Goal: Complete application form: Complete application form

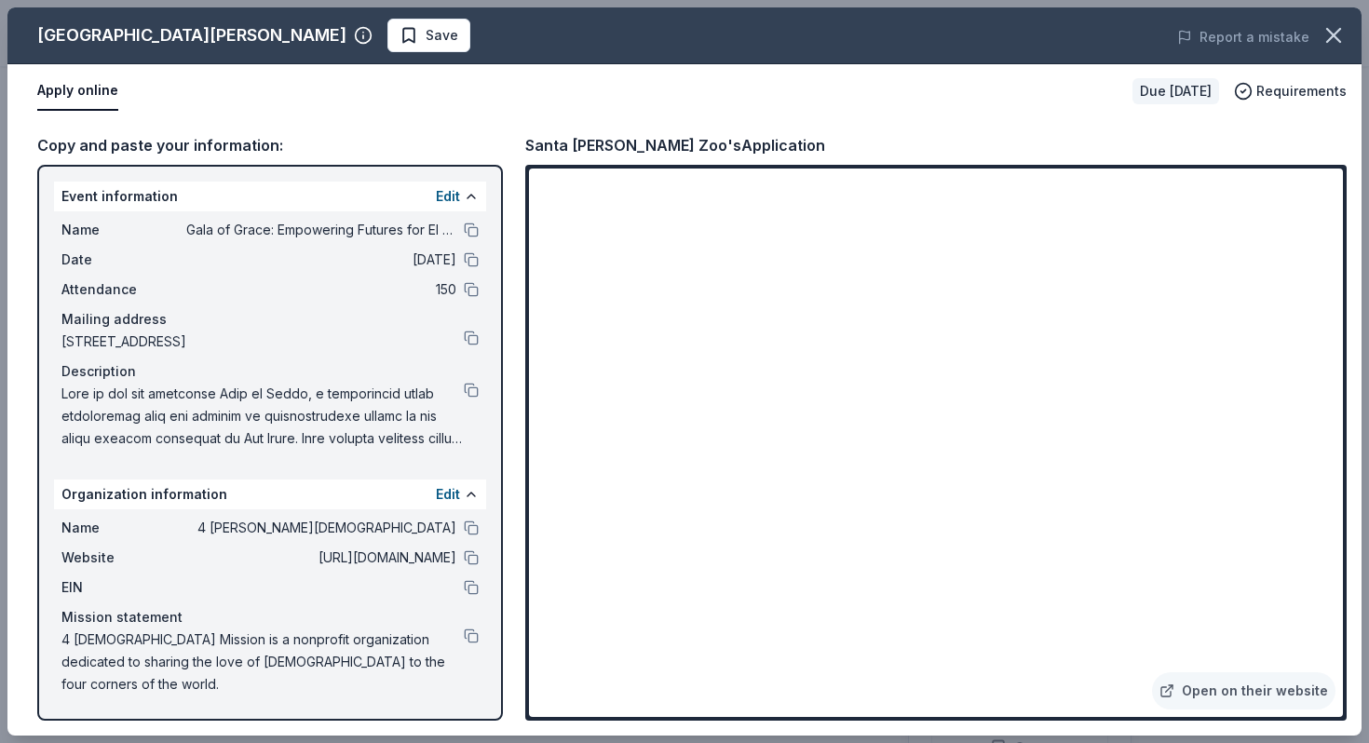
scroll to position [175, 0]
click at [471, 386] on button at bounding box center [471, 390] width 15 height 15
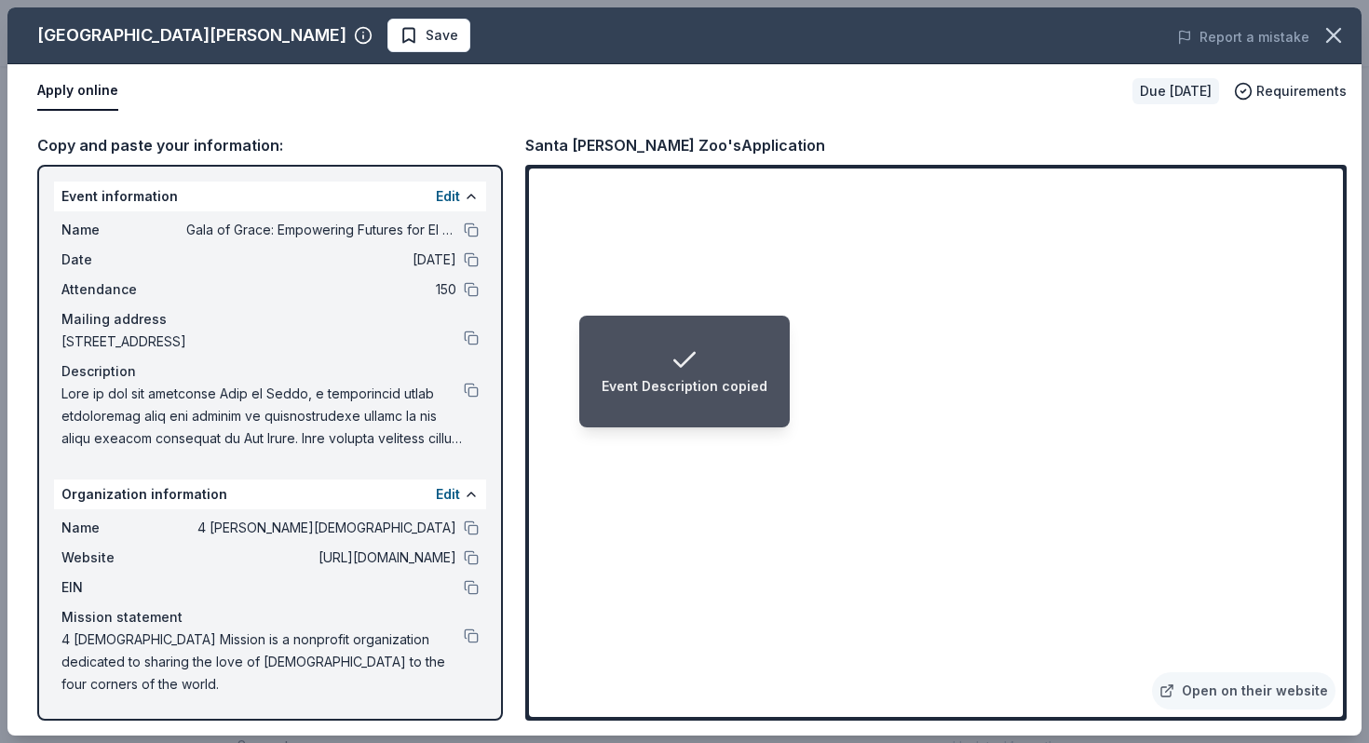
click at [726, 362] on div "Event Description copied" at bounding box center [685, 372] width 166 height 52
click at [762, 408] on li "Event Description copied" at bounding box center [684, 372] width 211 height 112
click at [766, 401] on li "Event Description copied" at bounding box center [684, 372] width 211 height 112
click at [405, 328] on div "Mailing address" at bounding box center [269, 319] width 417 height 22
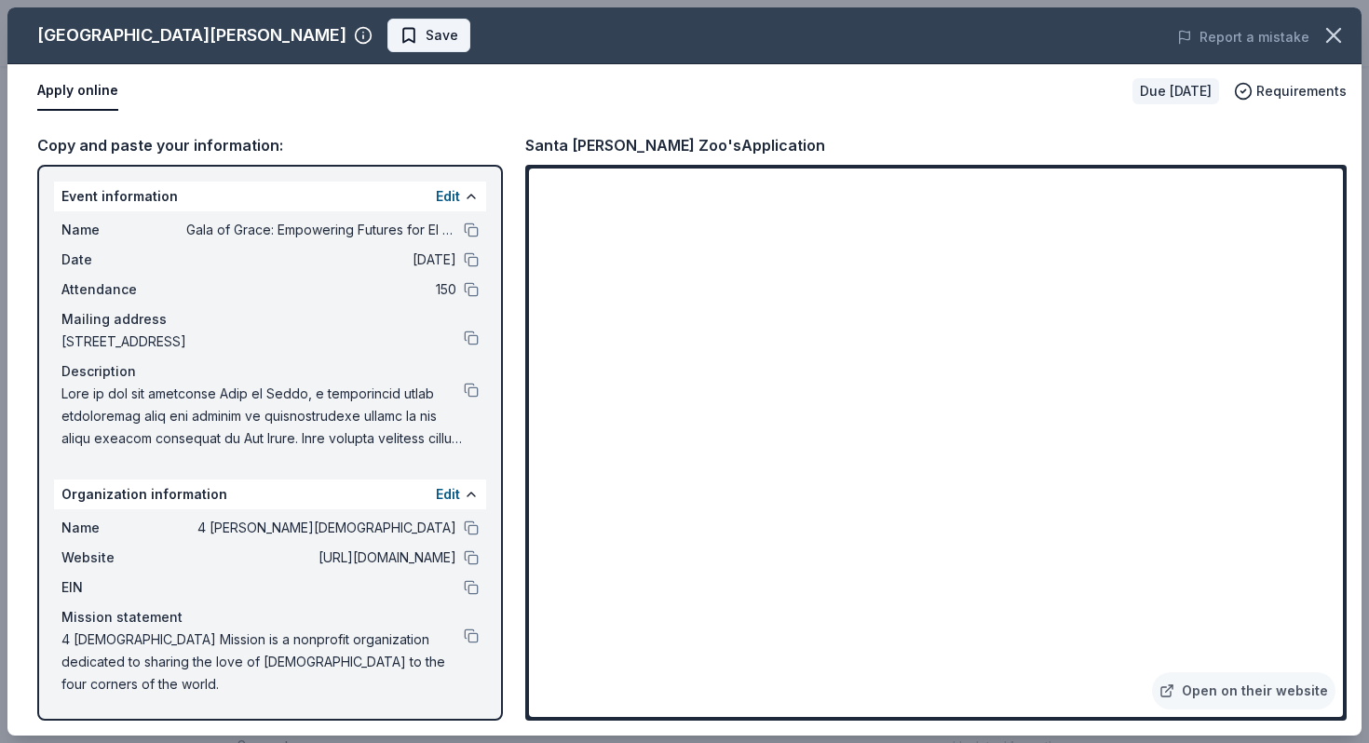
click at [387, 43] on button "Save" at bounding box center [428, 36] width 83 height 34
click at [310, 19] on body "Gala of Grace: Empowering Futures for El Porvenir Pro trial ends on 5PM, 9/25 $…" at bounding box center [684, 371] width 1369 height 743
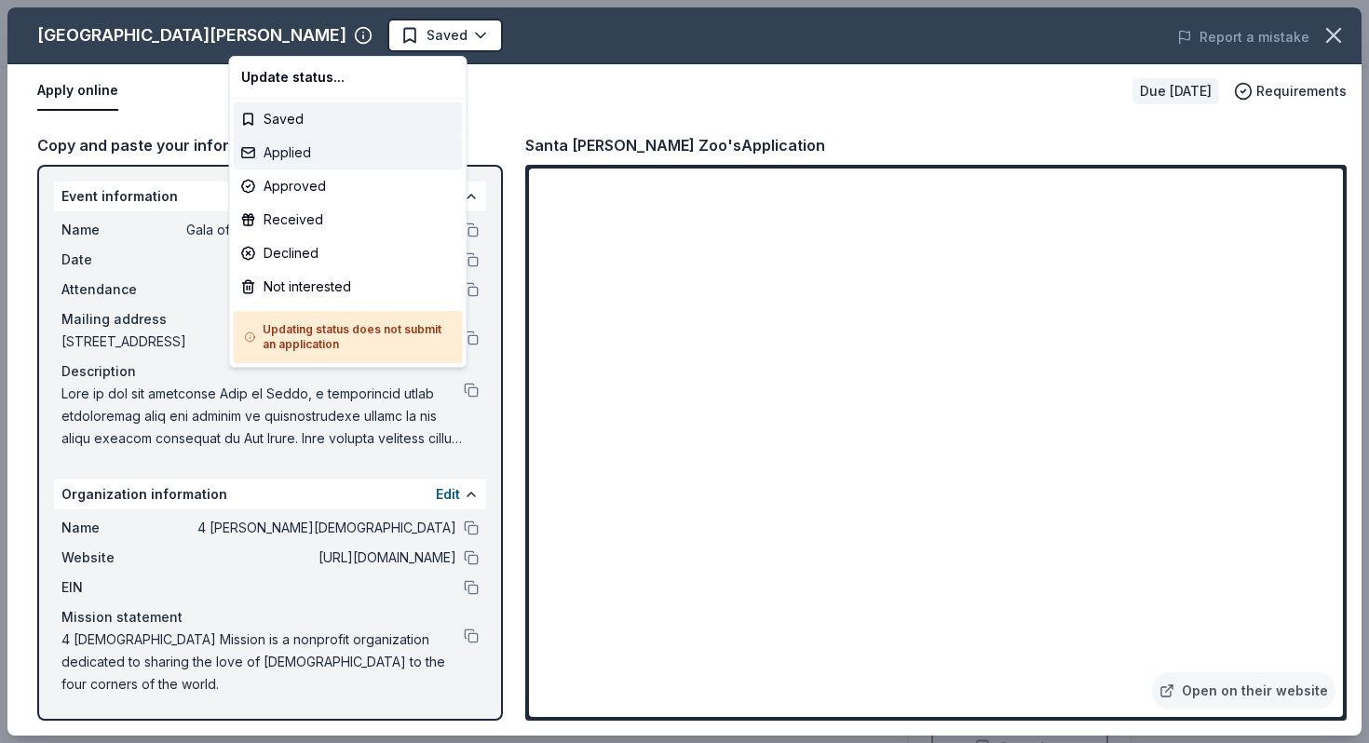
click at [325, 152] on div "Applied" at bounding box center [348, 153] width 229 height 34
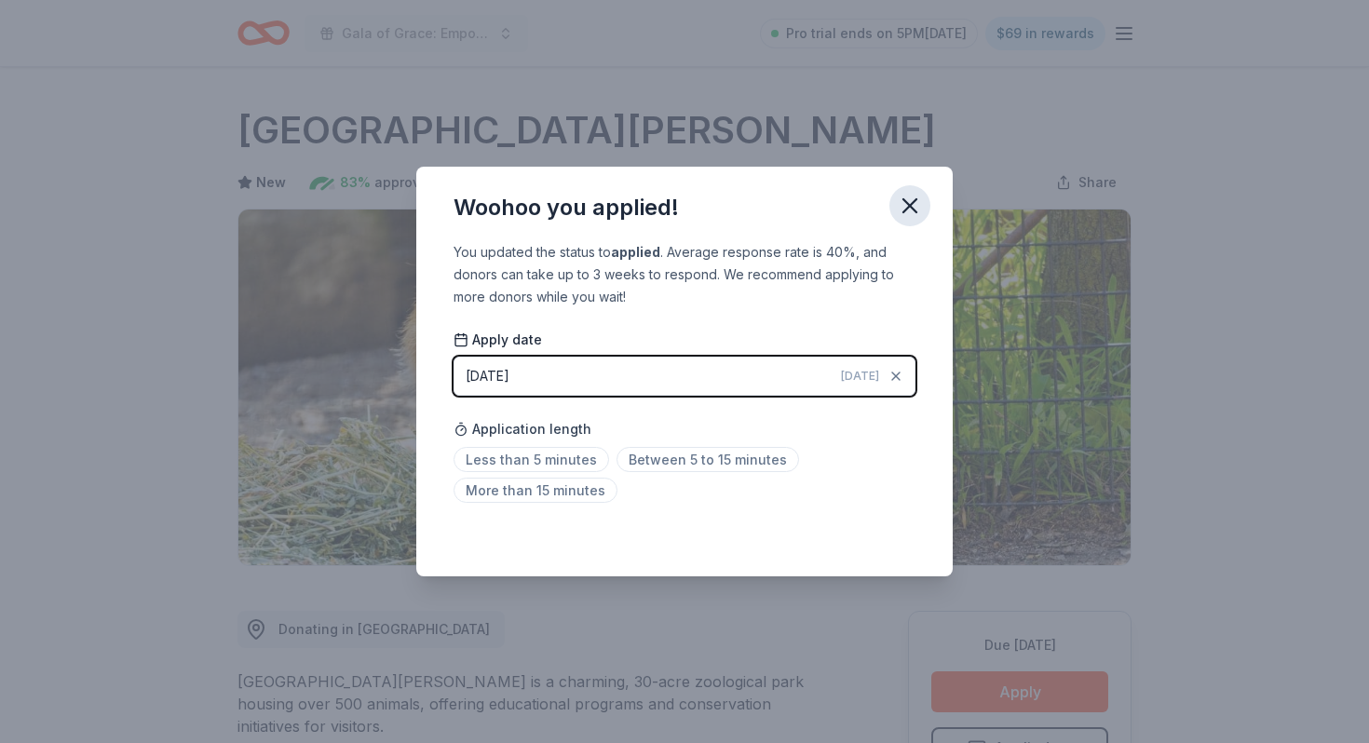
click at [908, 219] on button "button" at bounding box center [910, 205] width 41 height 41
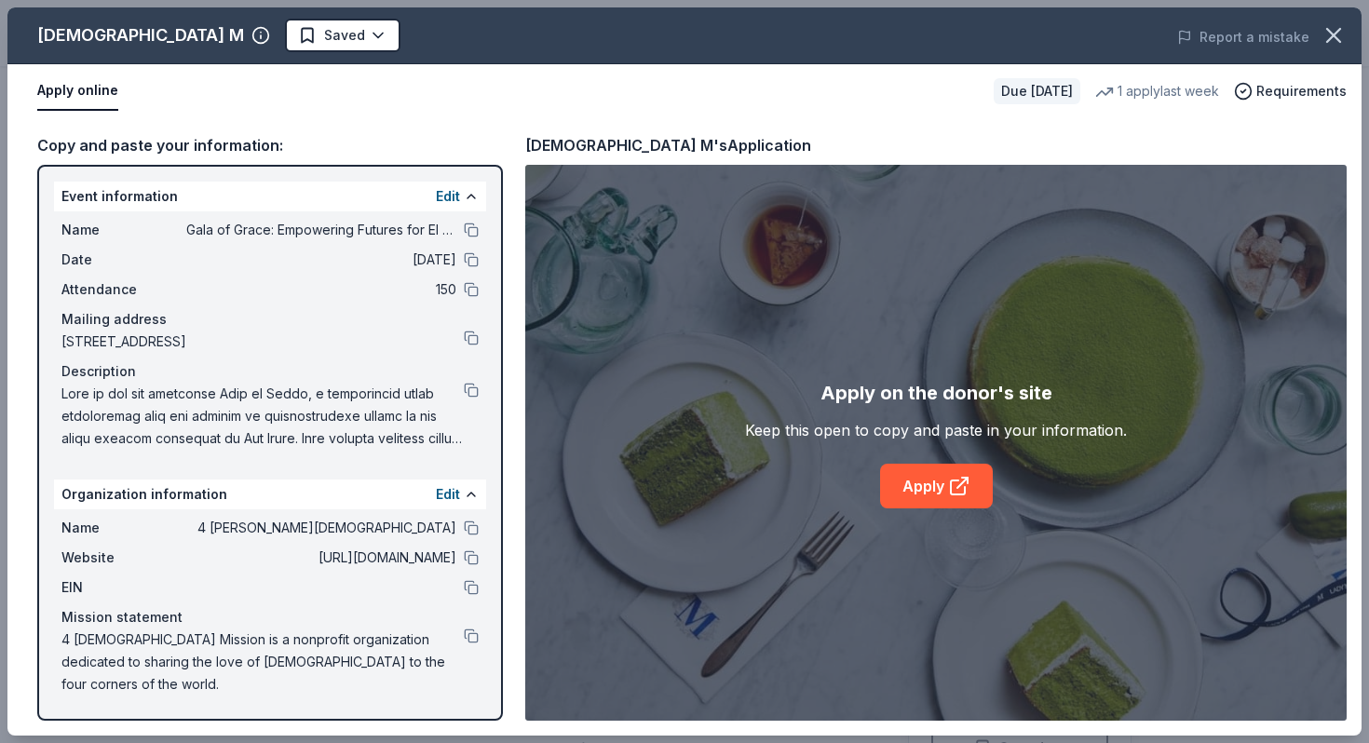
scroll to position [319, 0]
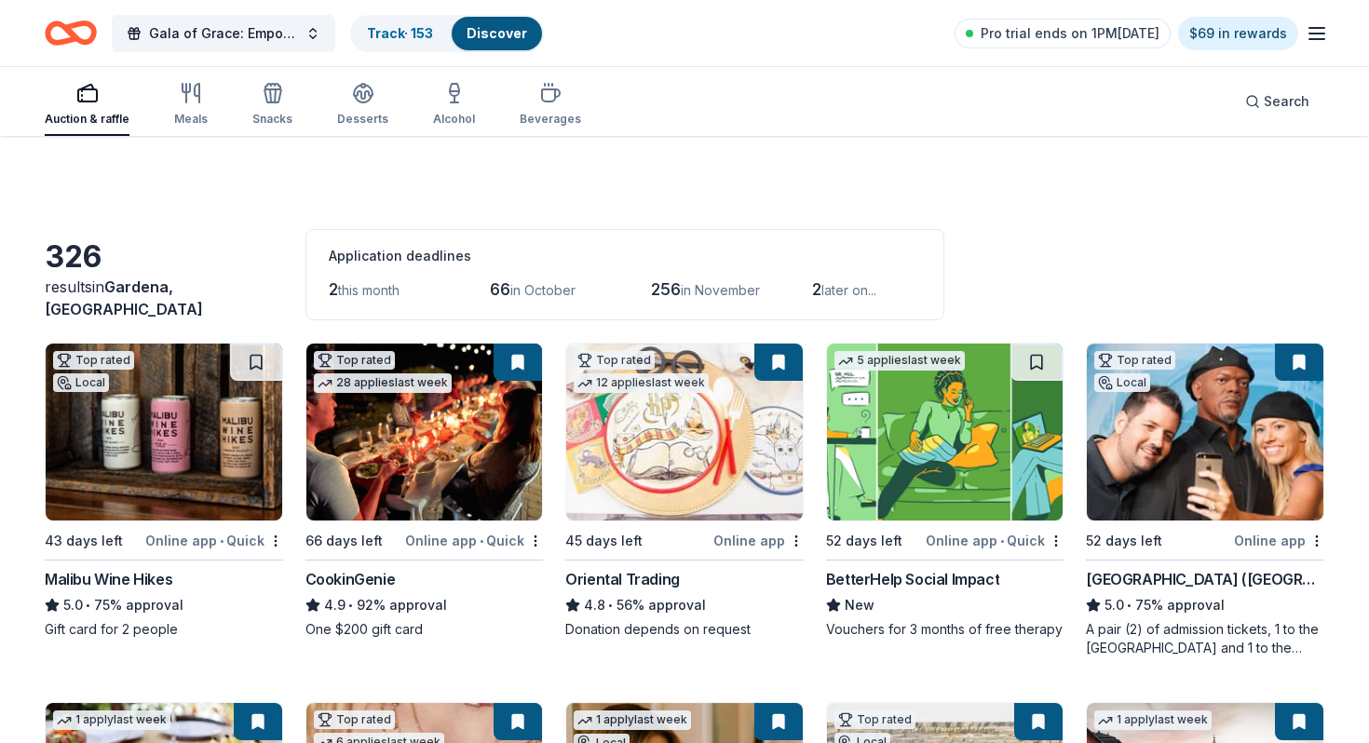
scroll to position [14656, 0]
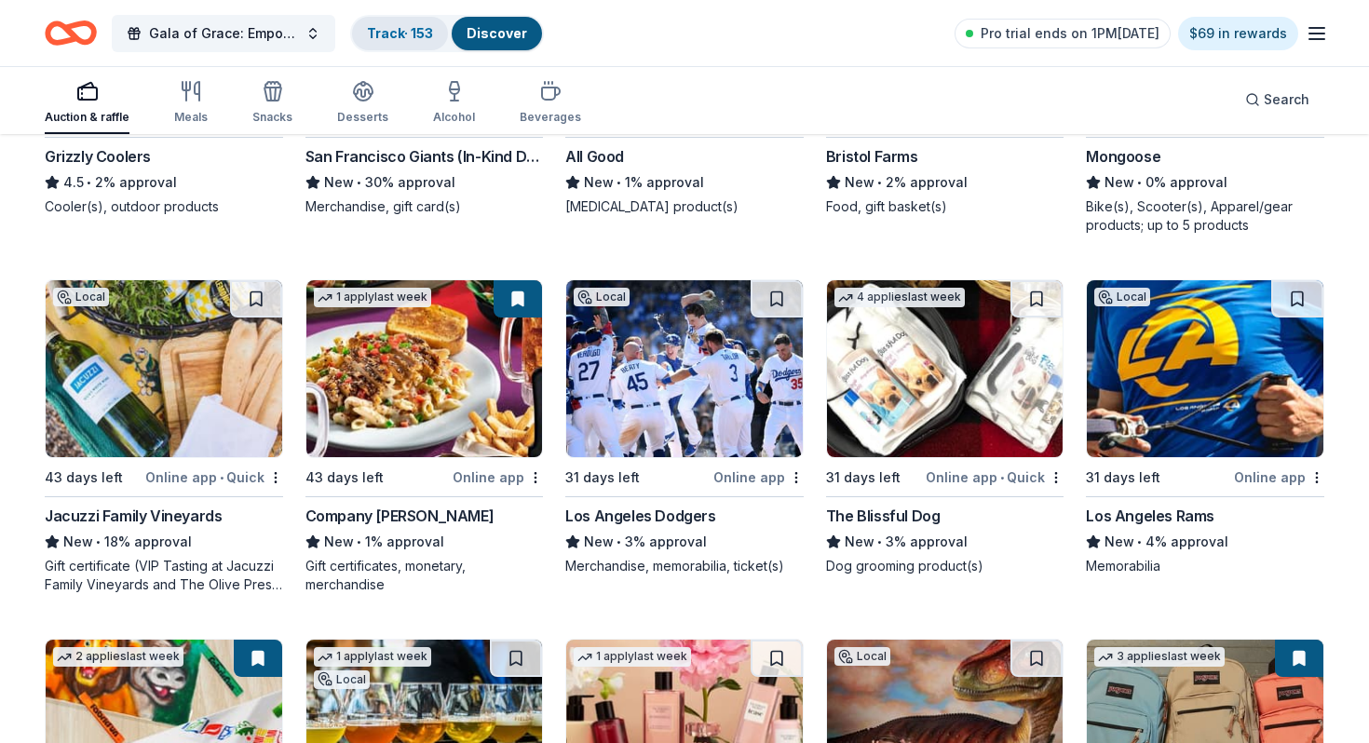
click at [388, 21] on div "Track · 153" at bounding box center [400, 34] width 96 height 34
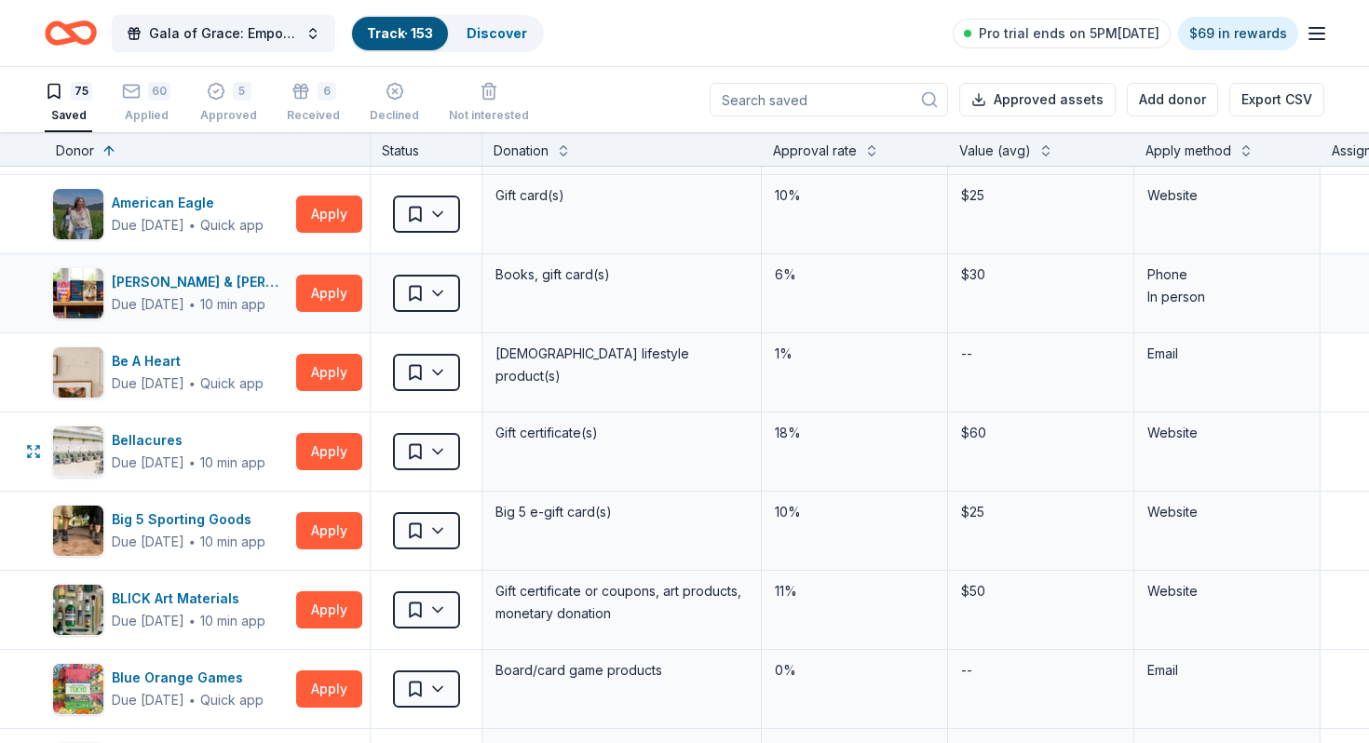
scroll to position [664, 0]
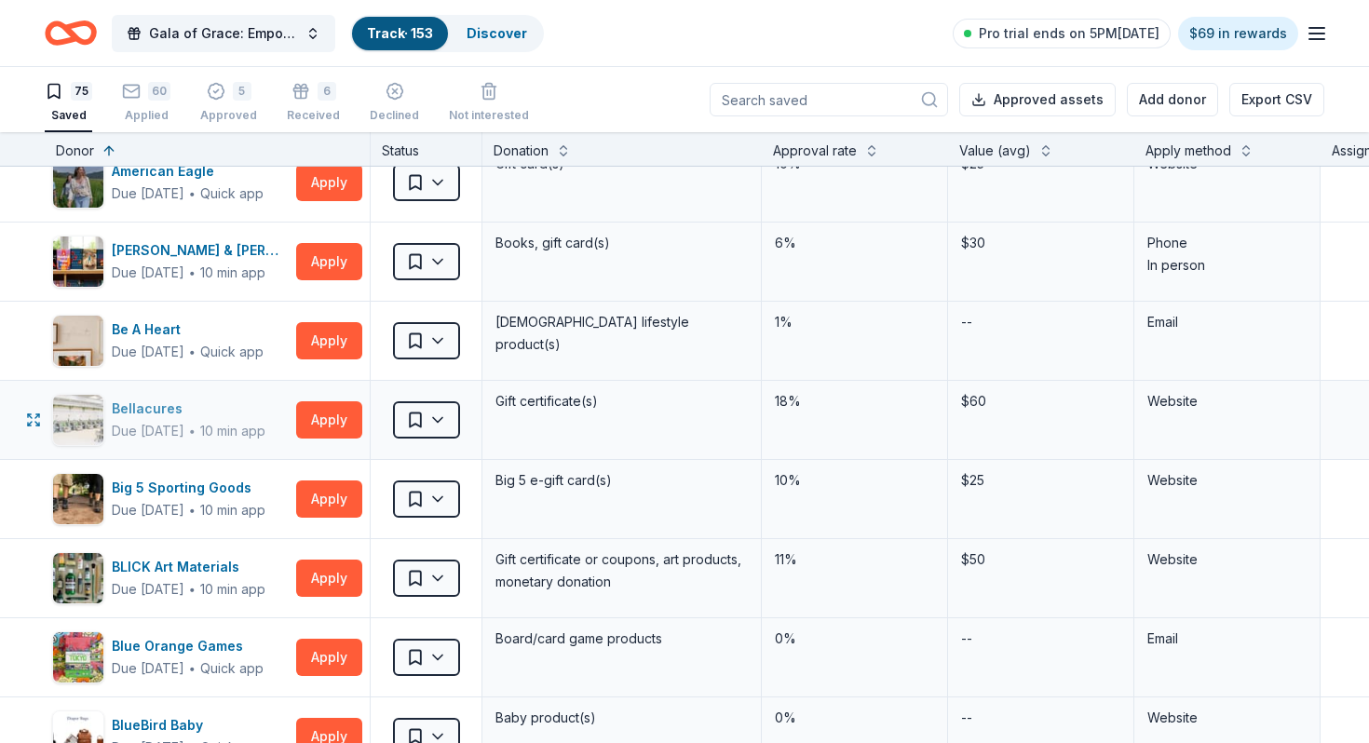
click at [155, 398] on div "Bellacures" at bounding box center [189, 409] width 154 height 22
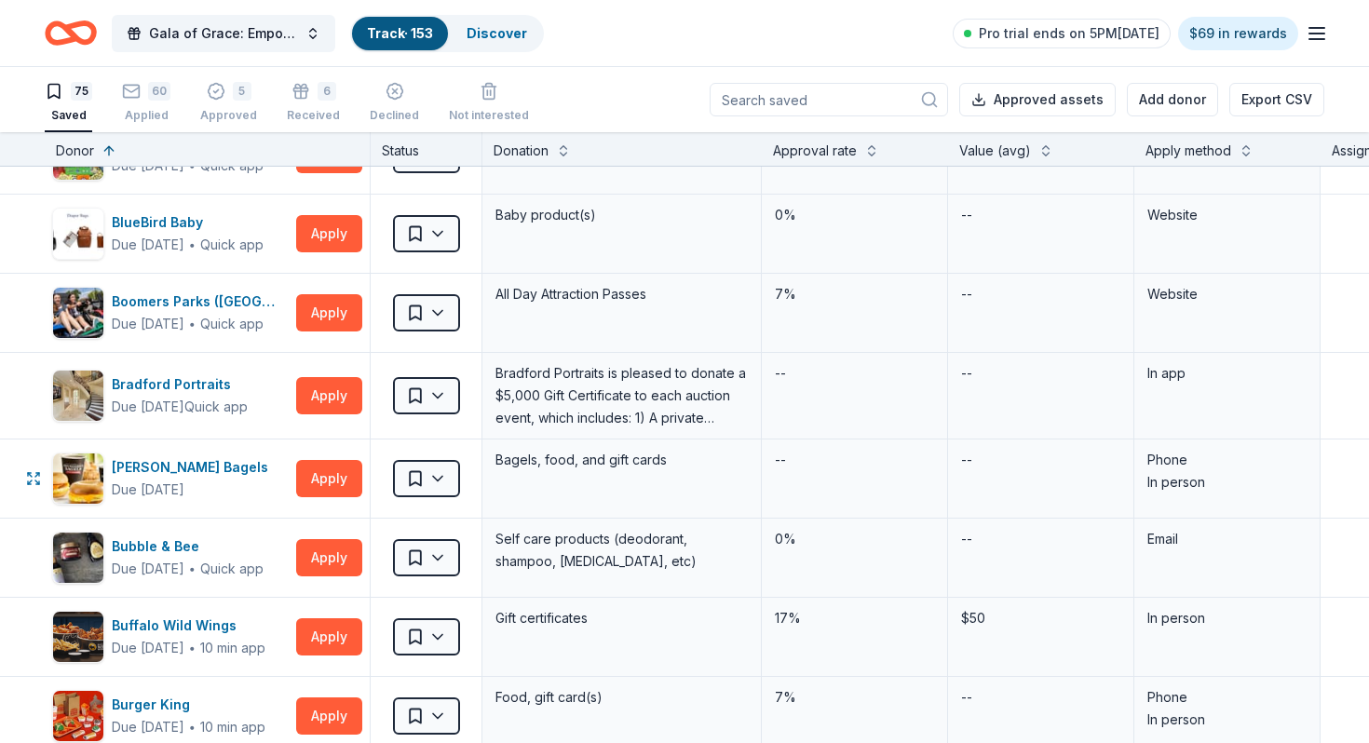
scroll to position [1168, 0]
click at [212, 295] on div "Boomers Parks ([GEOGRAPHIC_DATA])" at bounding box center [200, 301] width 177 height 22
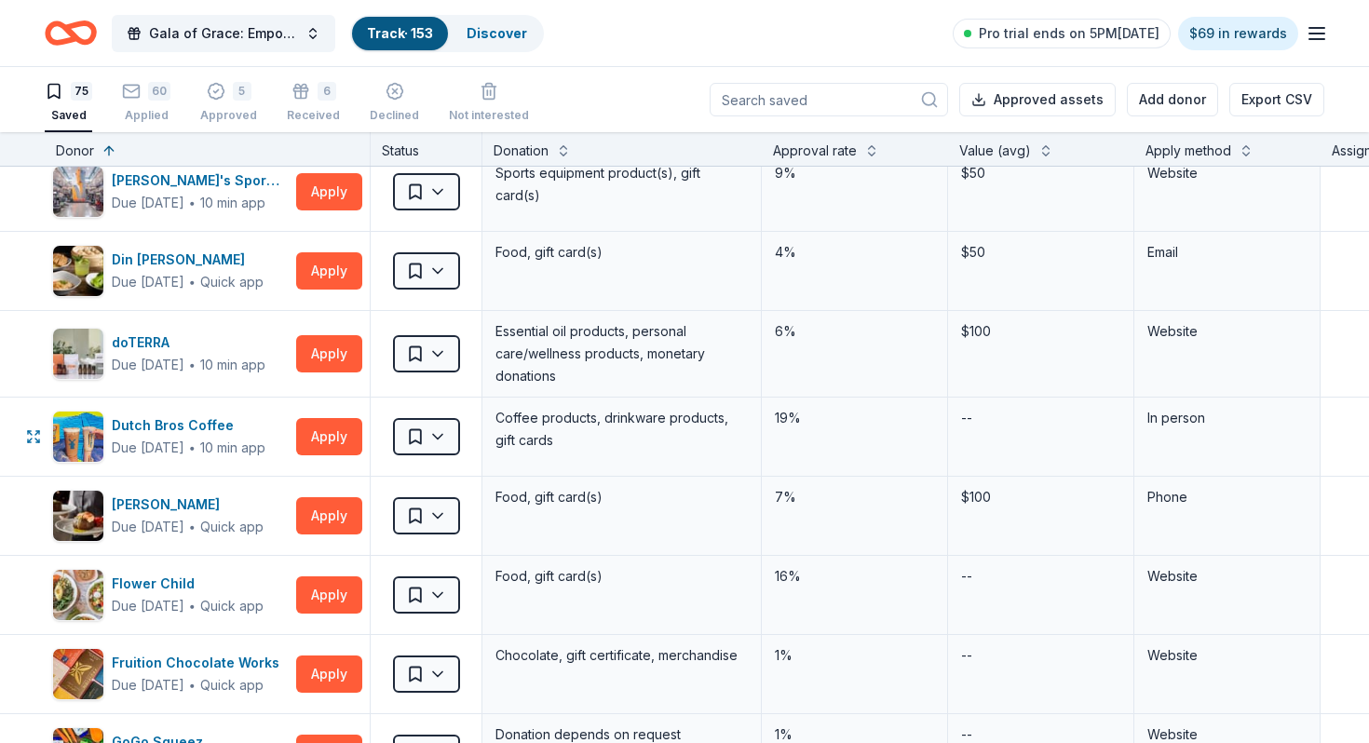
scroll to position [2406, 0]
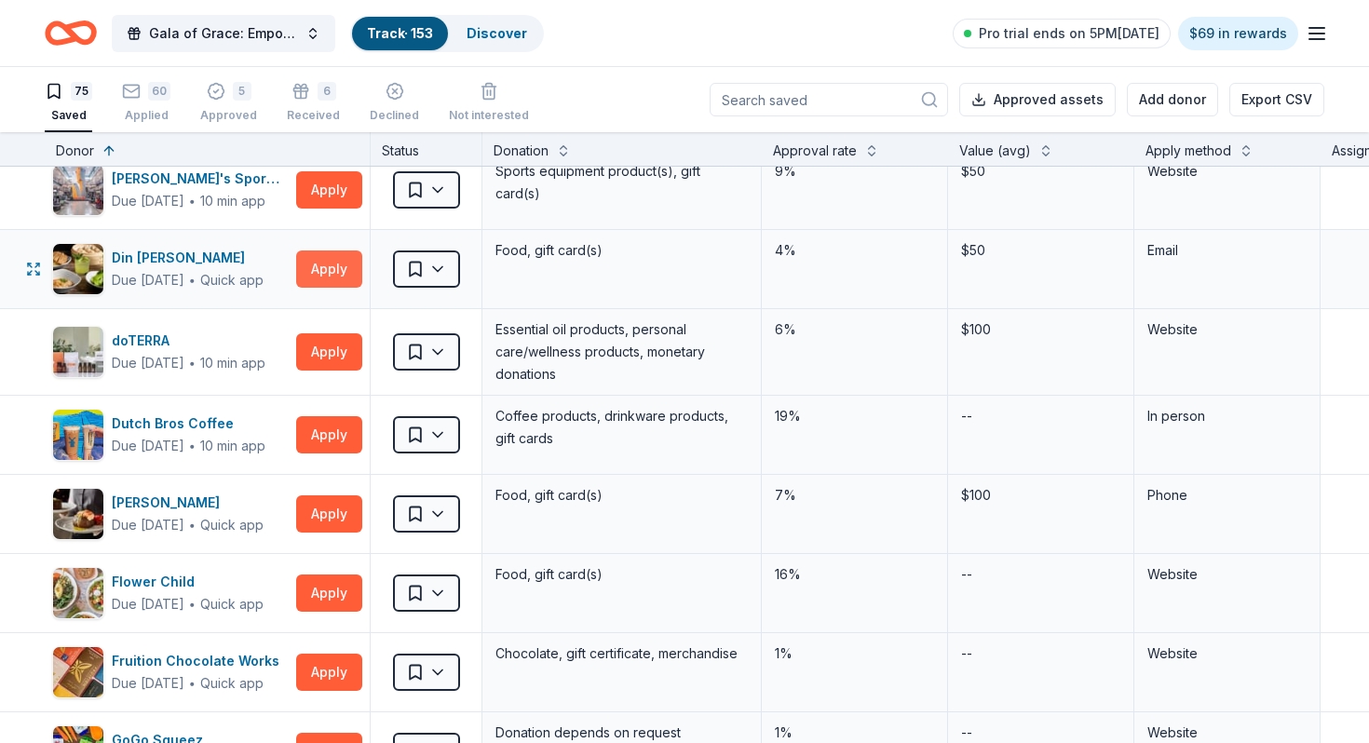
click at [324, 273] on button "Apply" at bounding box center [329, 269] width 66 height 37
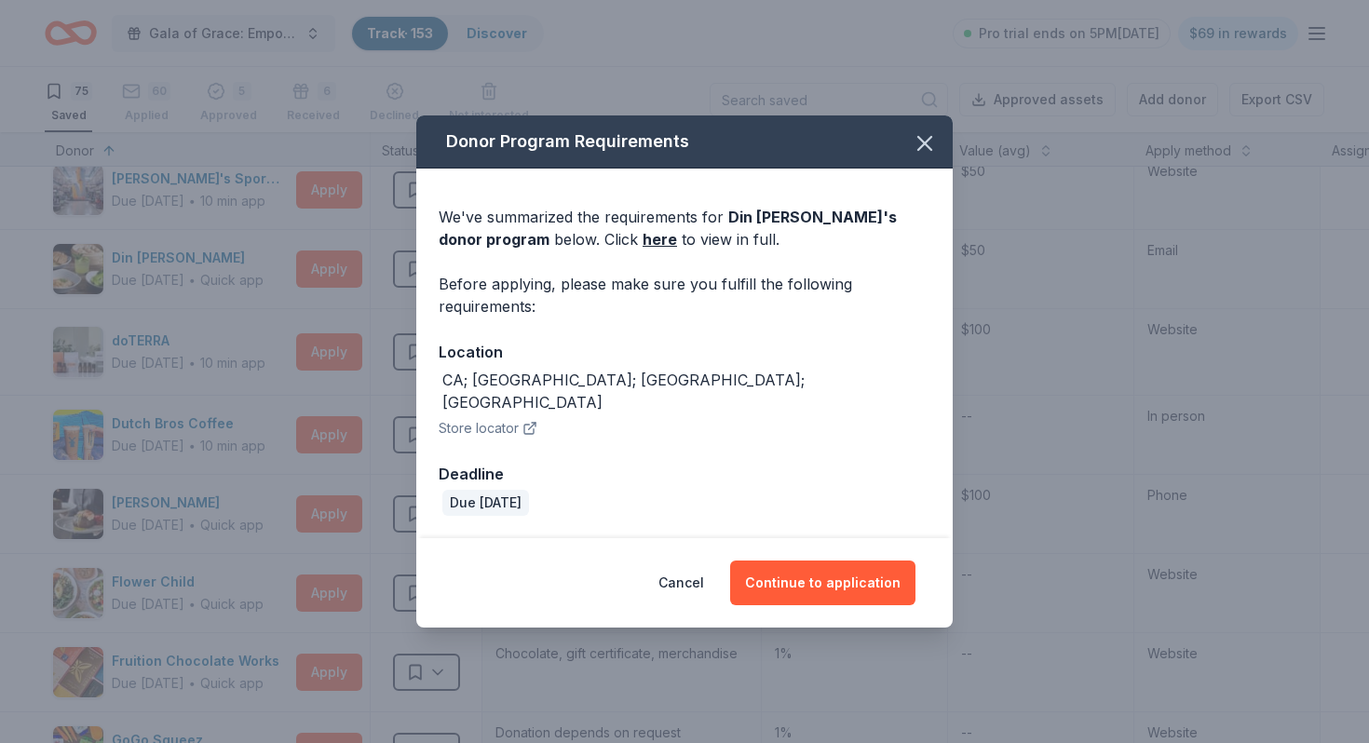
click at [910, 156] on button "button" at bounding box center [924, 143] width 41 height 41
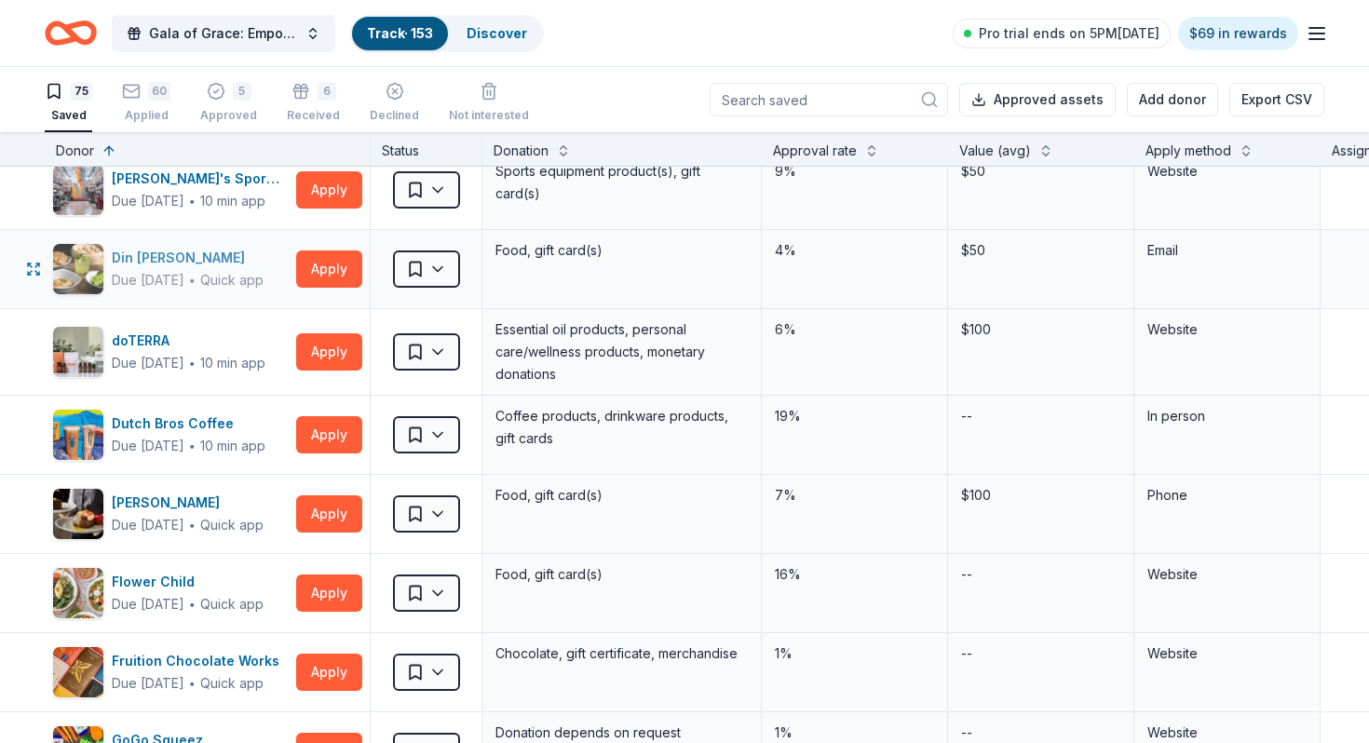
click at [129, 255] on div "Din Tai Fung" at bounding box center [188, 258] width 152 height 22
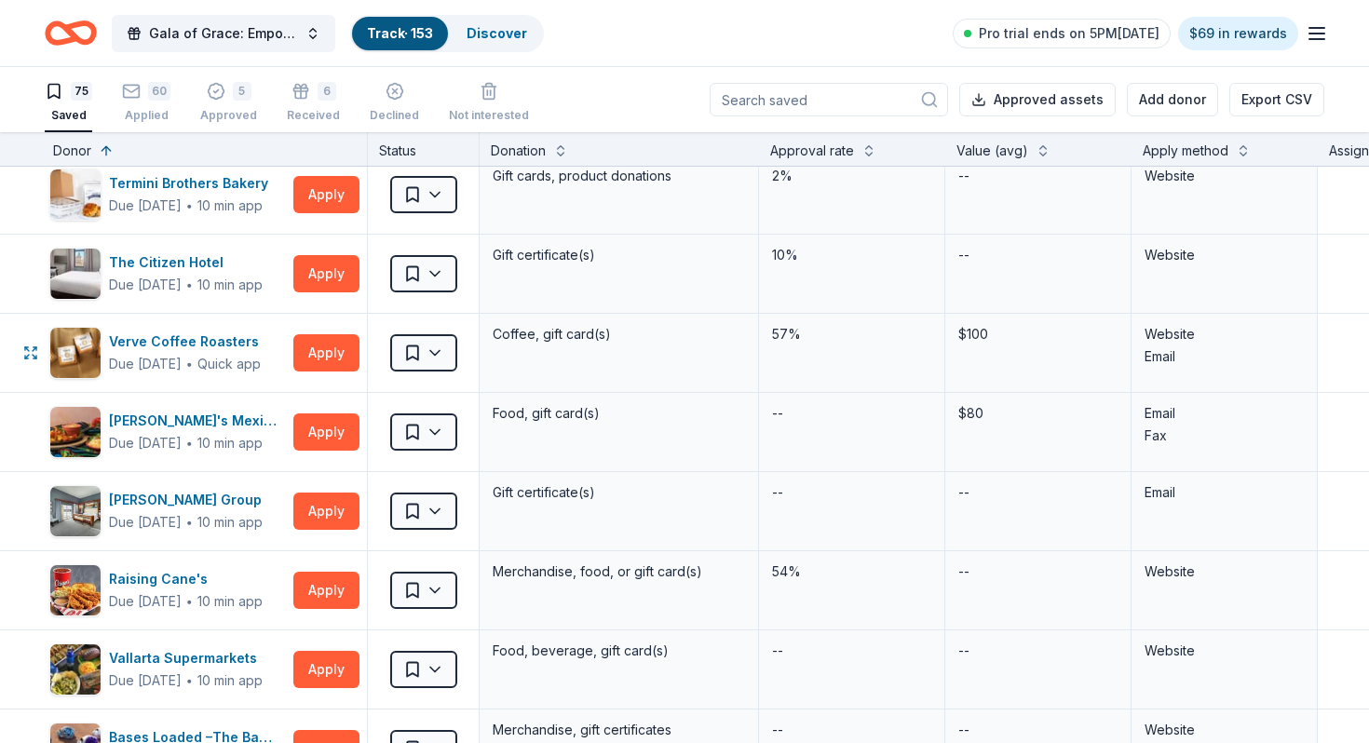
scroll to position [5354, 3]
click at [217, 331] on div "Verve Coffee Roasters" at bounding box center [187, 341] width 157 height 22
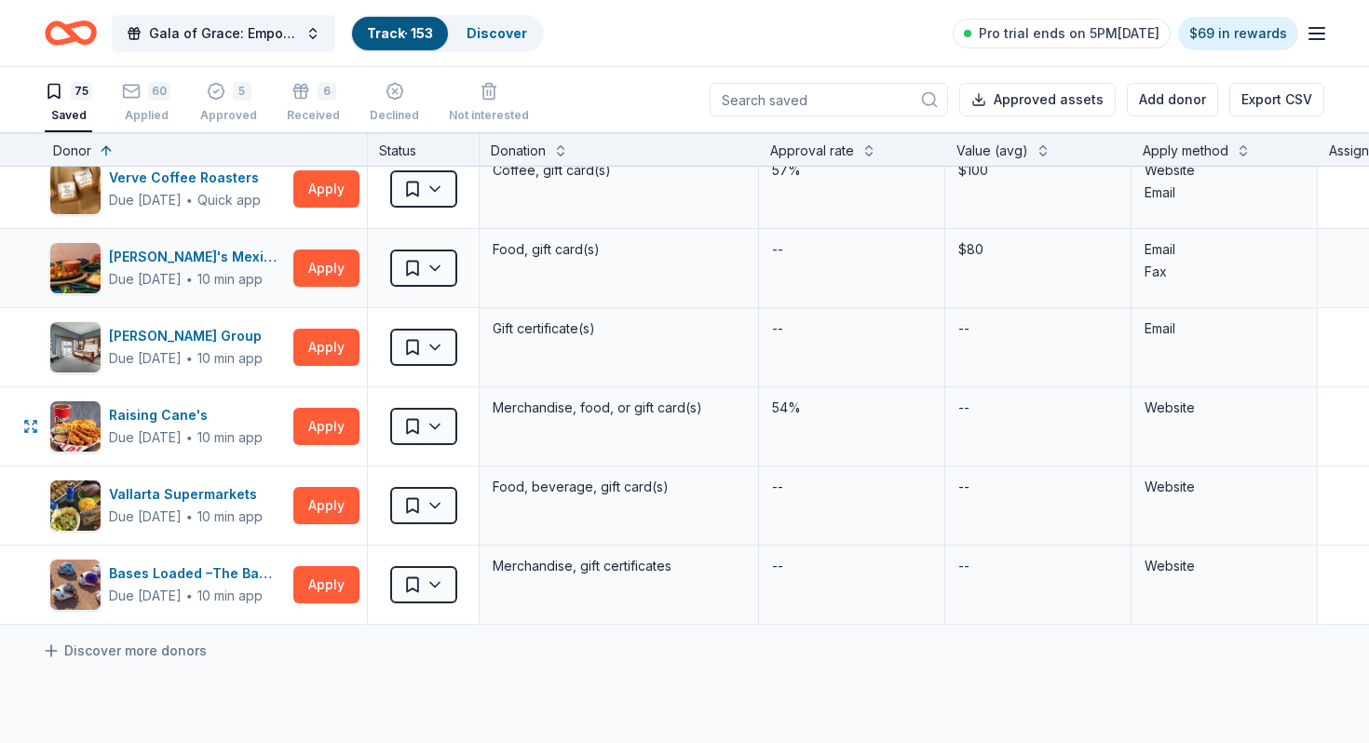
scroll to position [5518, 3]
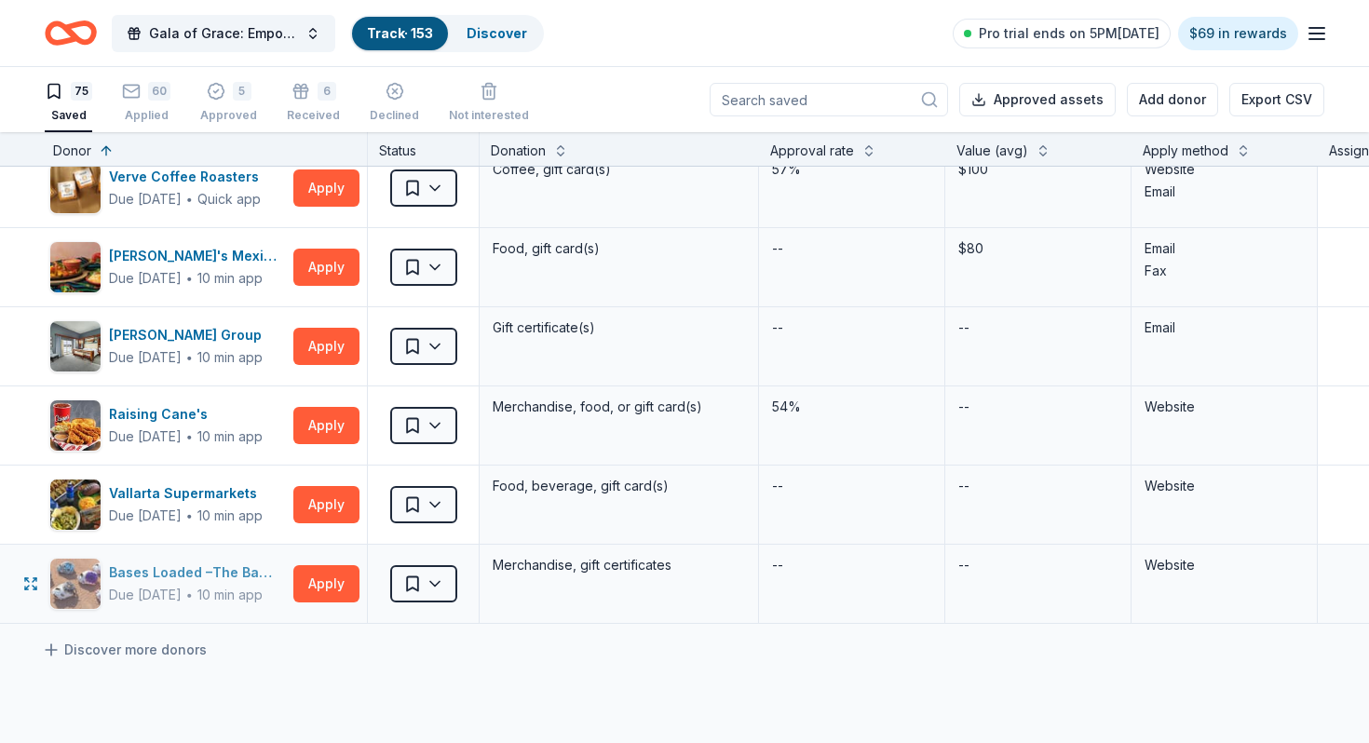
click at [197, 565] on div "Bases Loaded –The Baseball and Softball Superstore" at bounding box center [197, 573] width 177 height 22
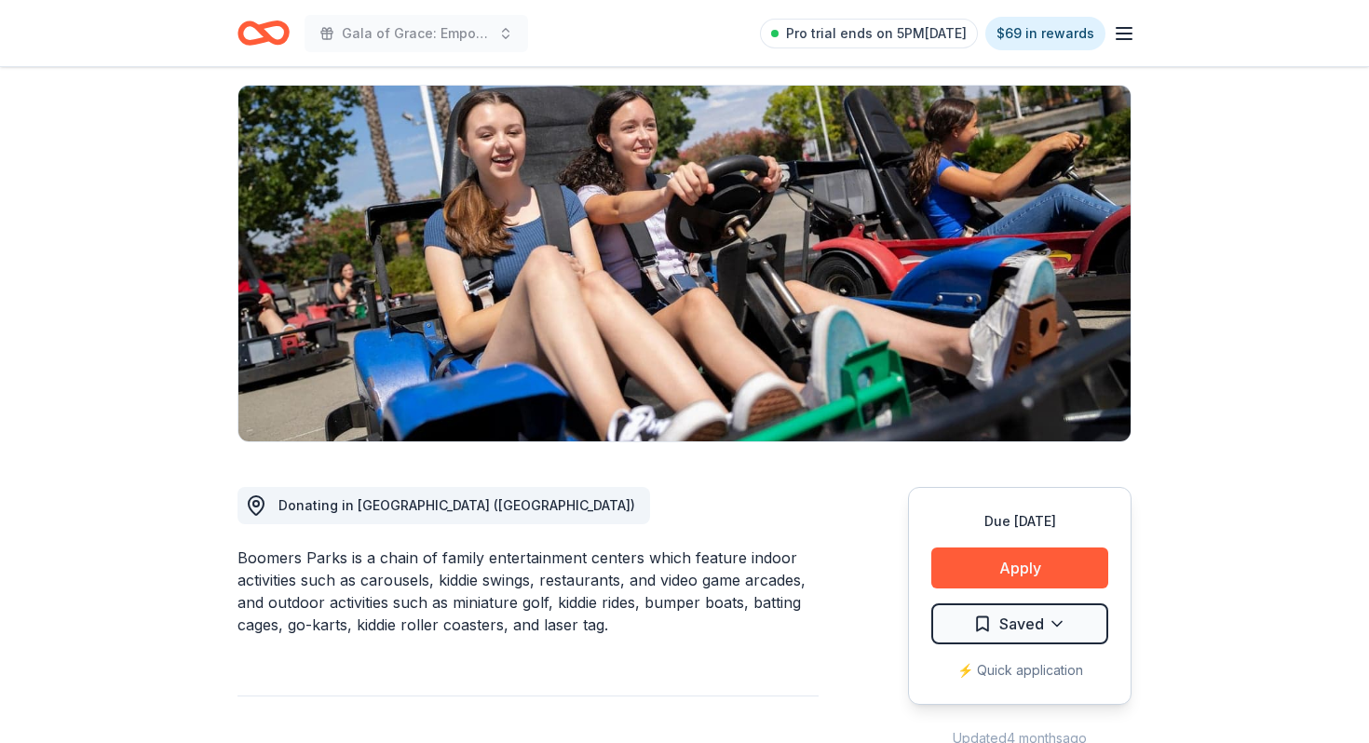
scroll to position [138, 0]
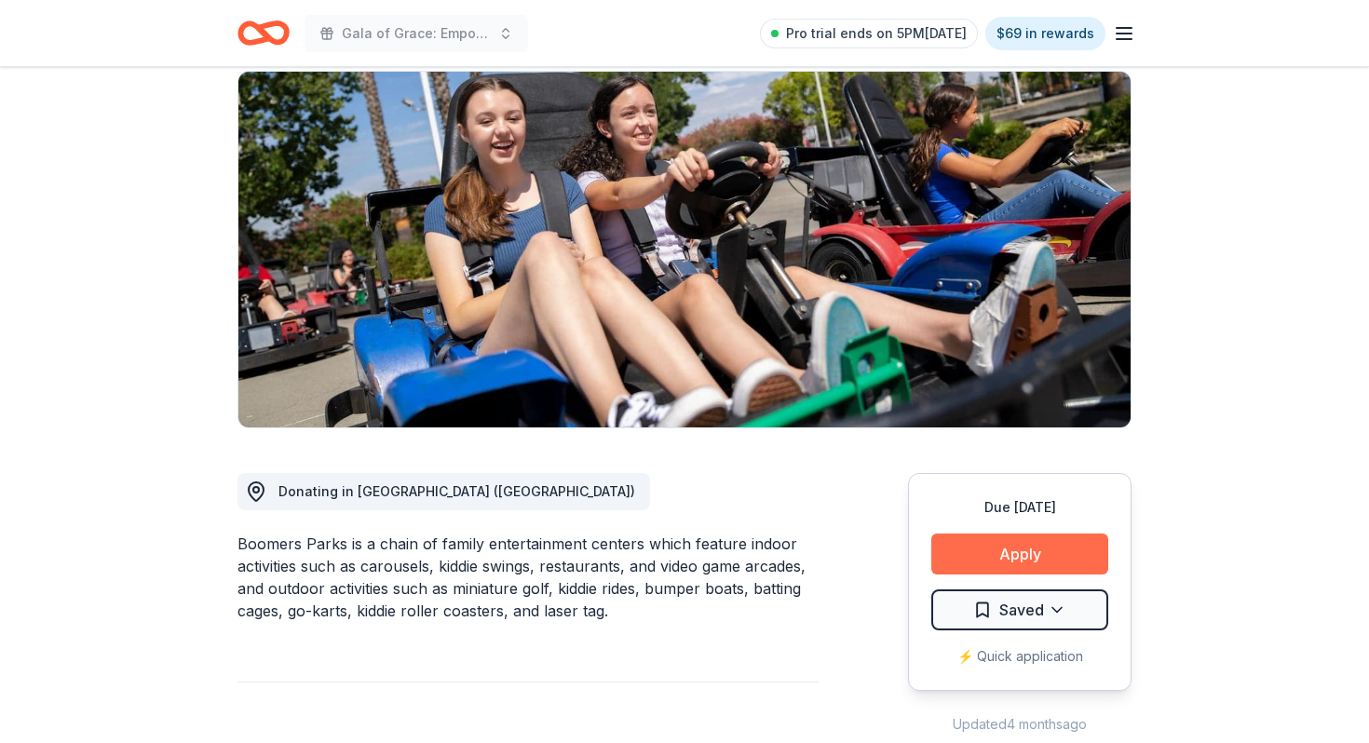
click at [987, 550] on button "Apply" at bounding box center [1019, 554] width 177 height 41
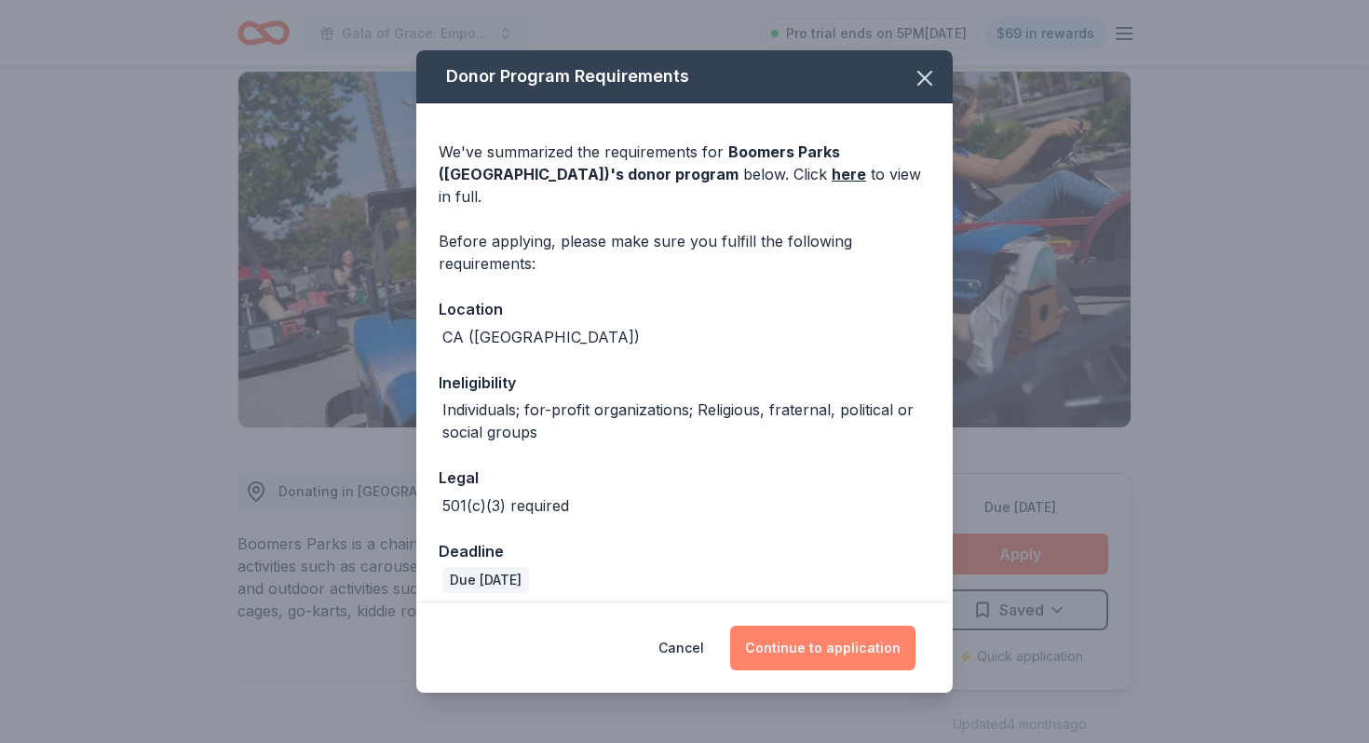
click at [849, 646] on button "Continue to application" at bounding box center [822, 648] width 185 height 45
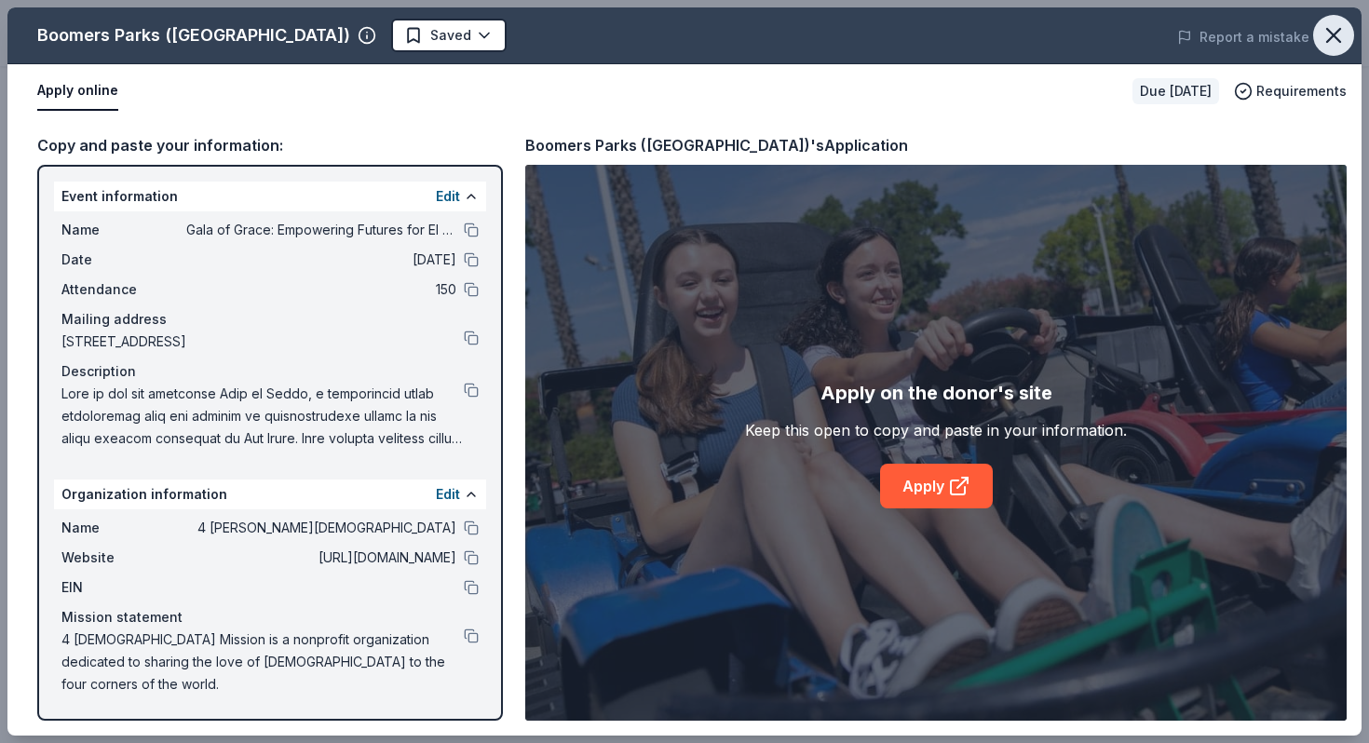
click at [1338, 34] on icon "button" at bounding box center [1334, 35] width 26 height 26
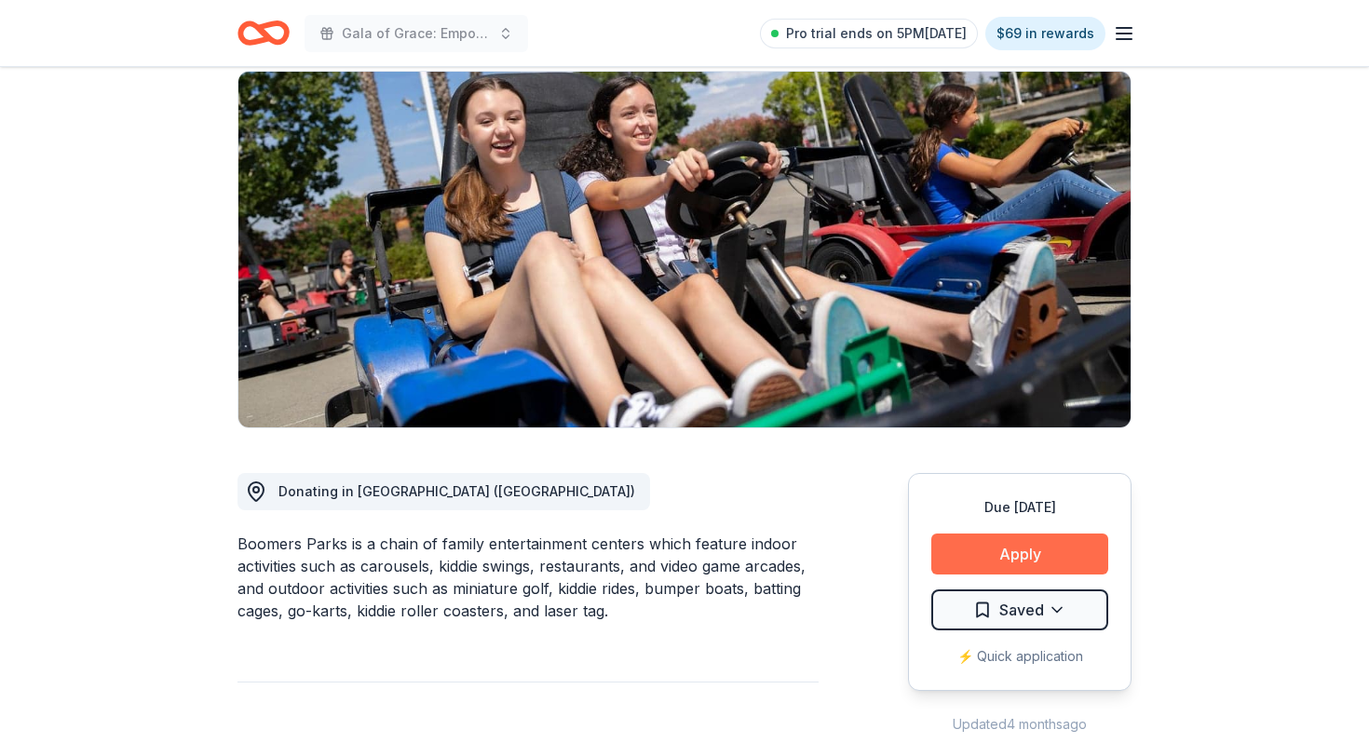
click at [973, 544] on button "Apply" at bounding box center [1019, 554] width 177 height 41
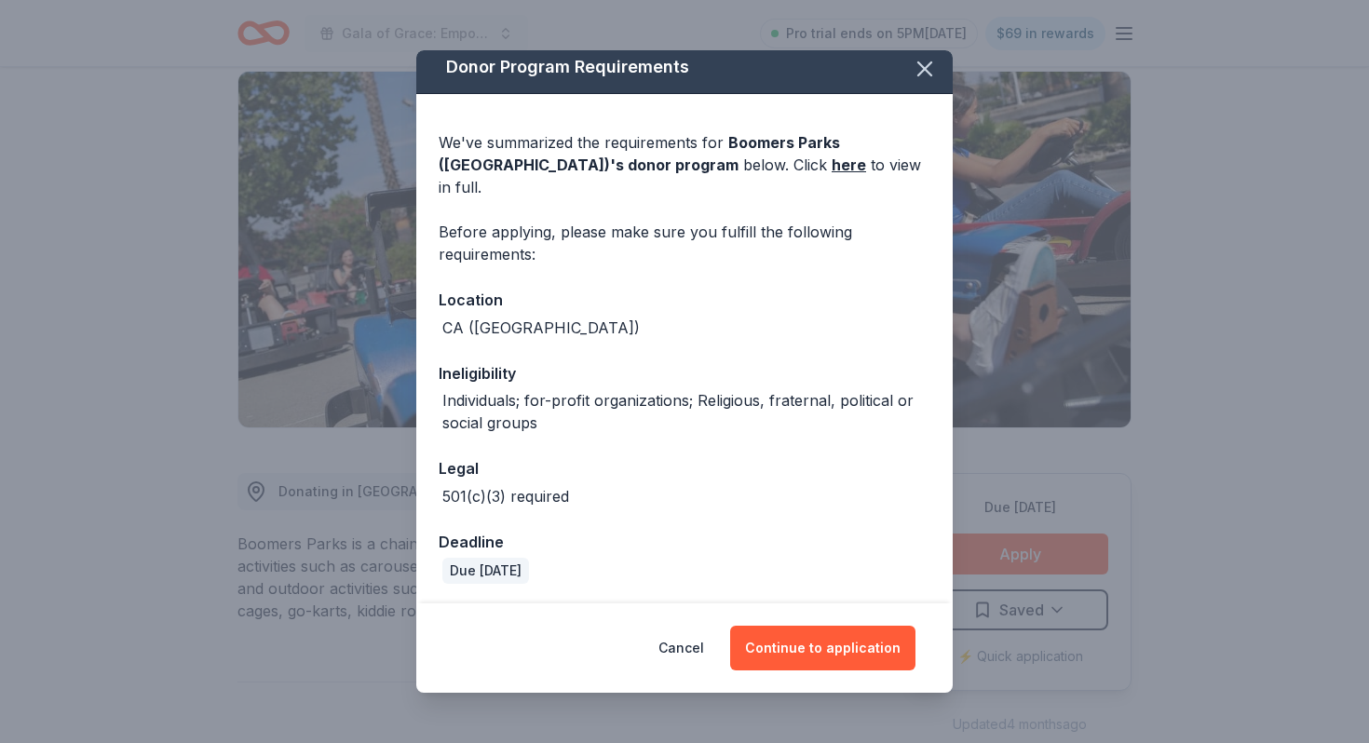
scroll to position [0, 0]
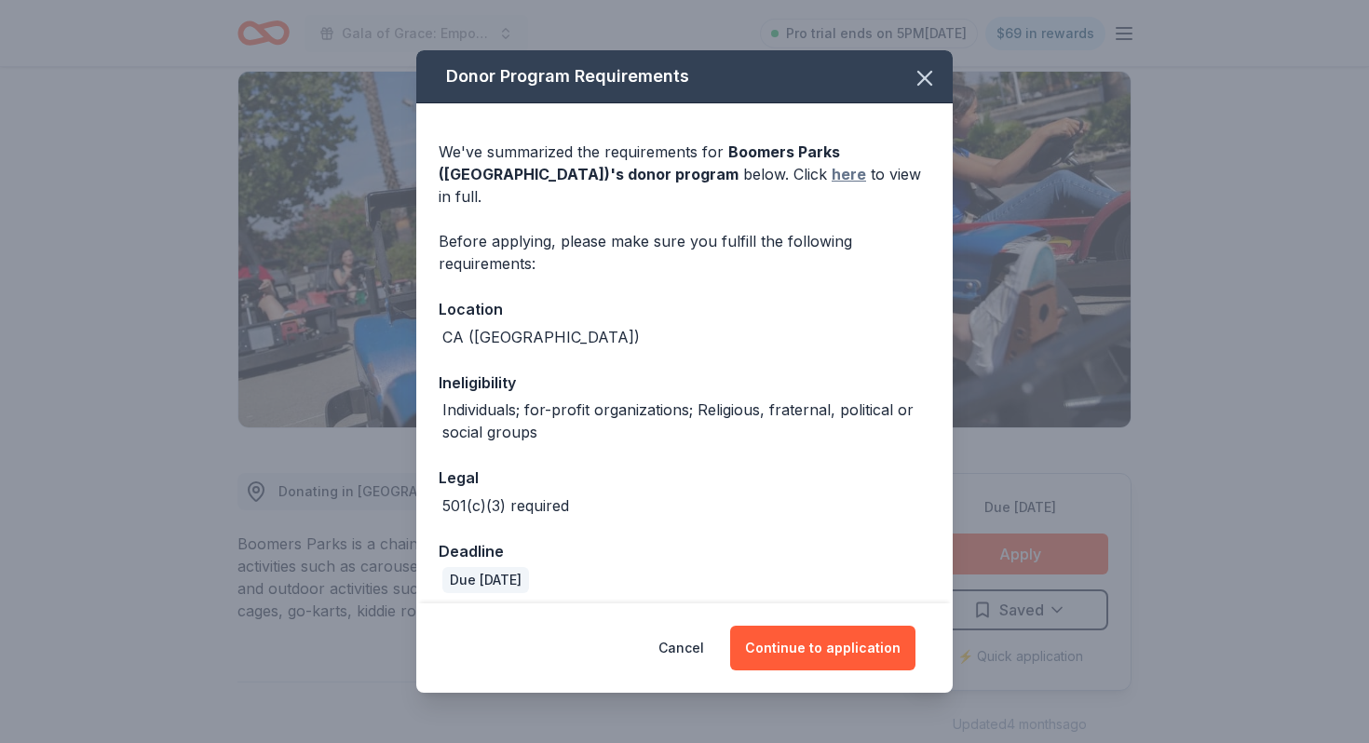
click at [832, 176] on link "here" at bounding box center [849, 174] width 34 height 22
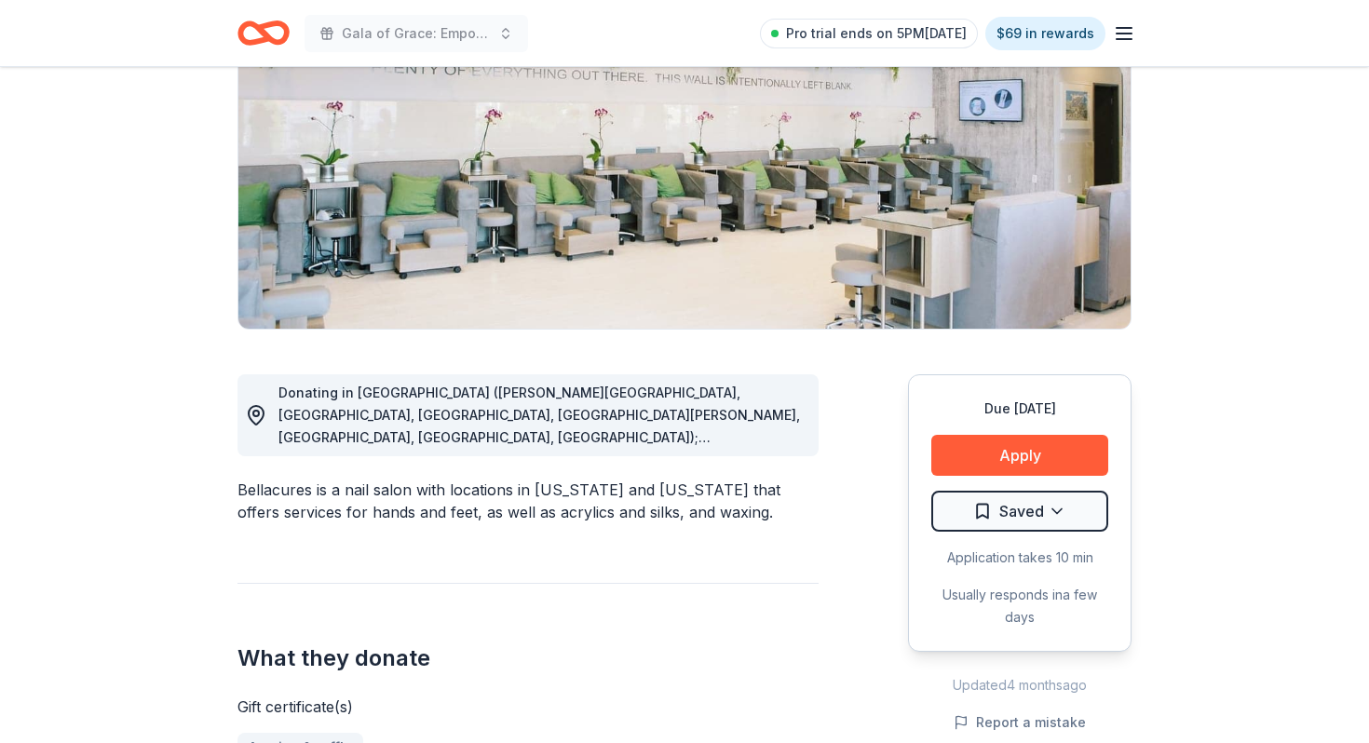
scroll to position [241, 0]
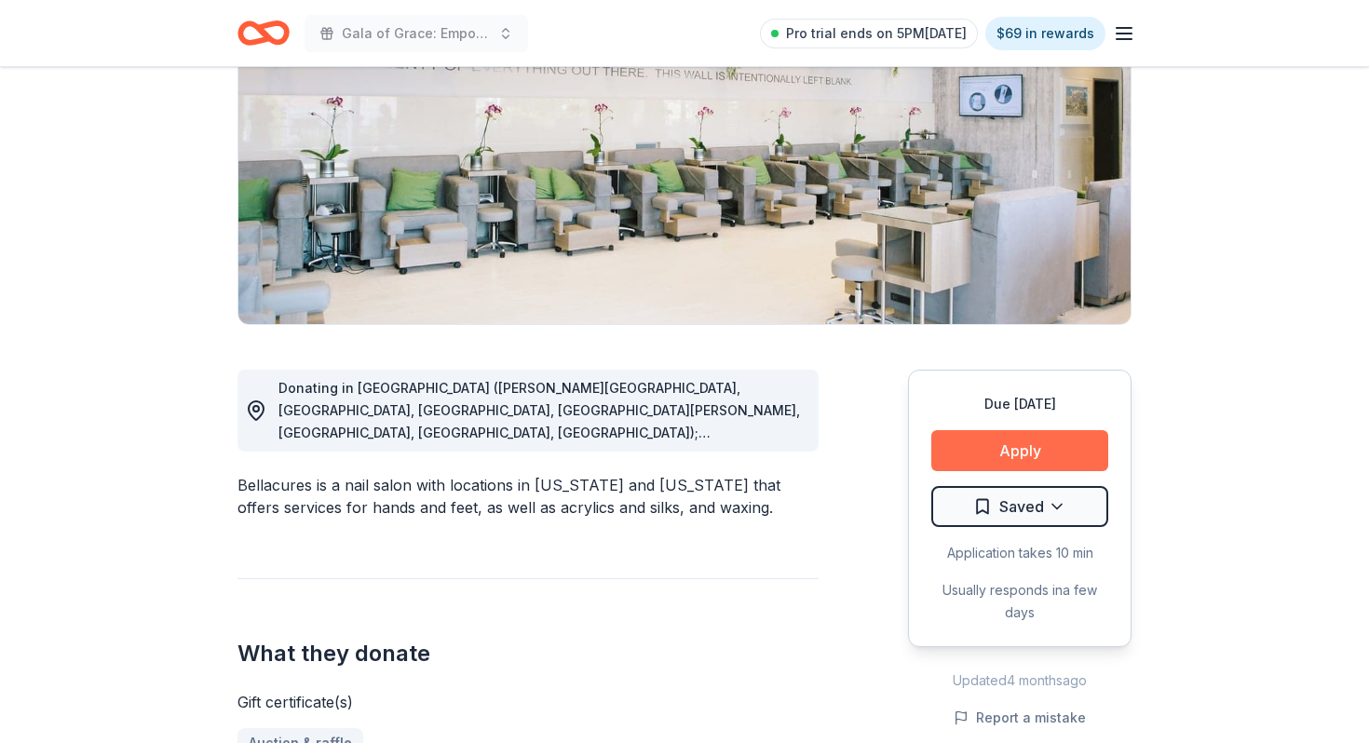
click at [1045, 459] on button "Apply" at bounding box center [1019, 450] width 177 height 41
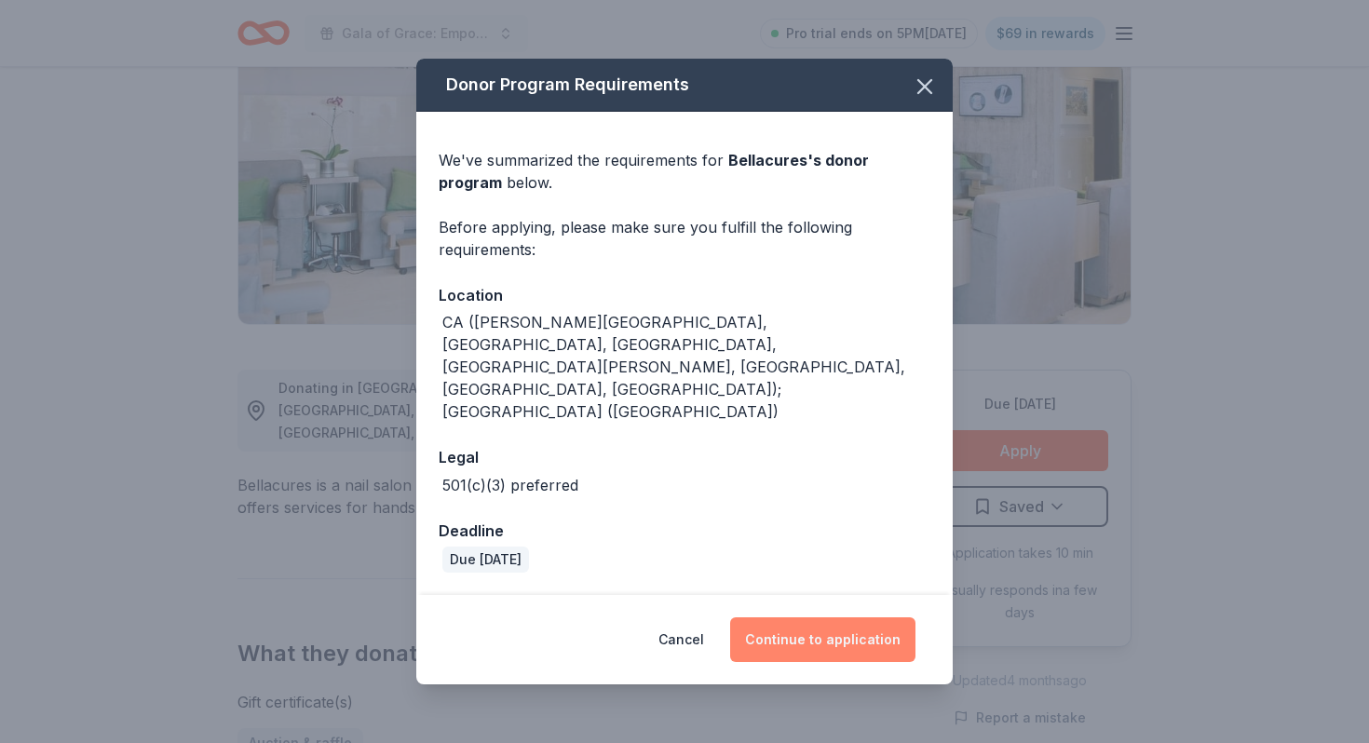
click at [835, 618] on button "Continue to application" at bounding box center [822, 640] width 185 height 45
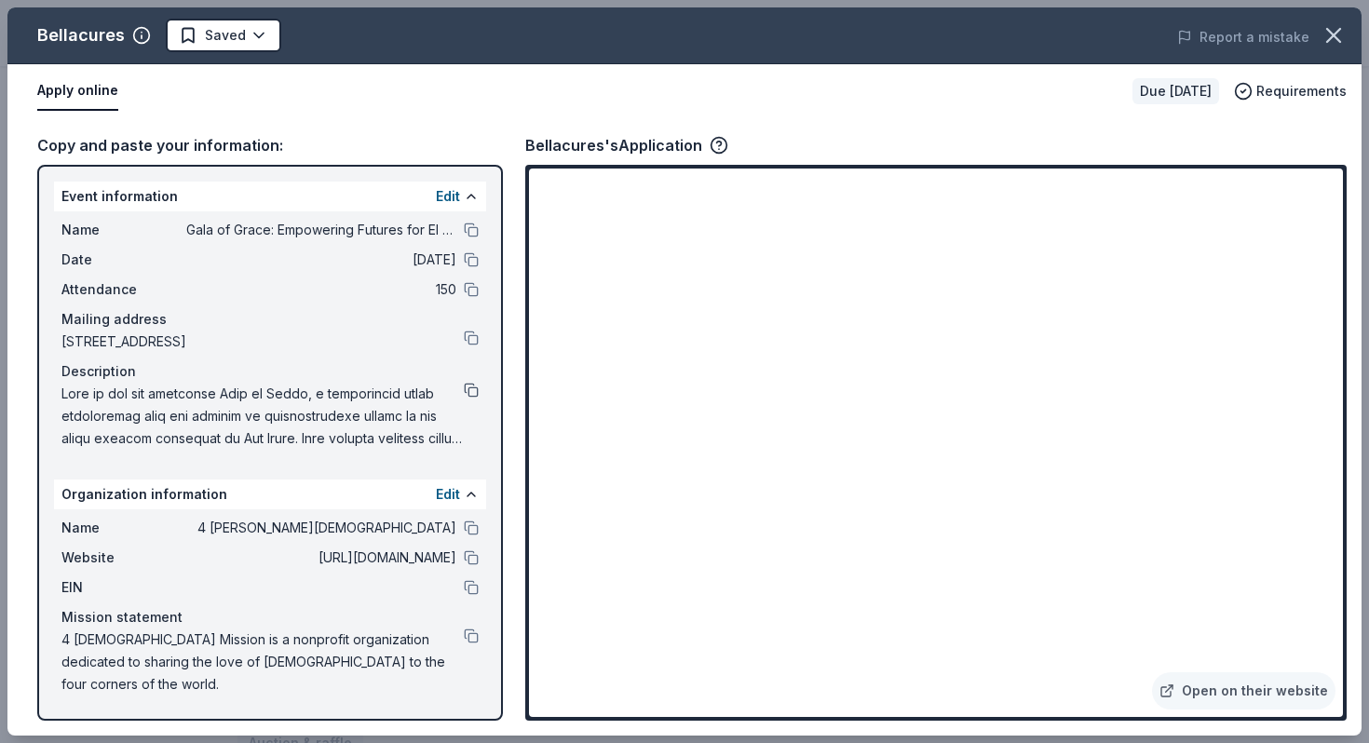
click at [468, 387] on button at bounding box center [471, 390] width 15 height 15
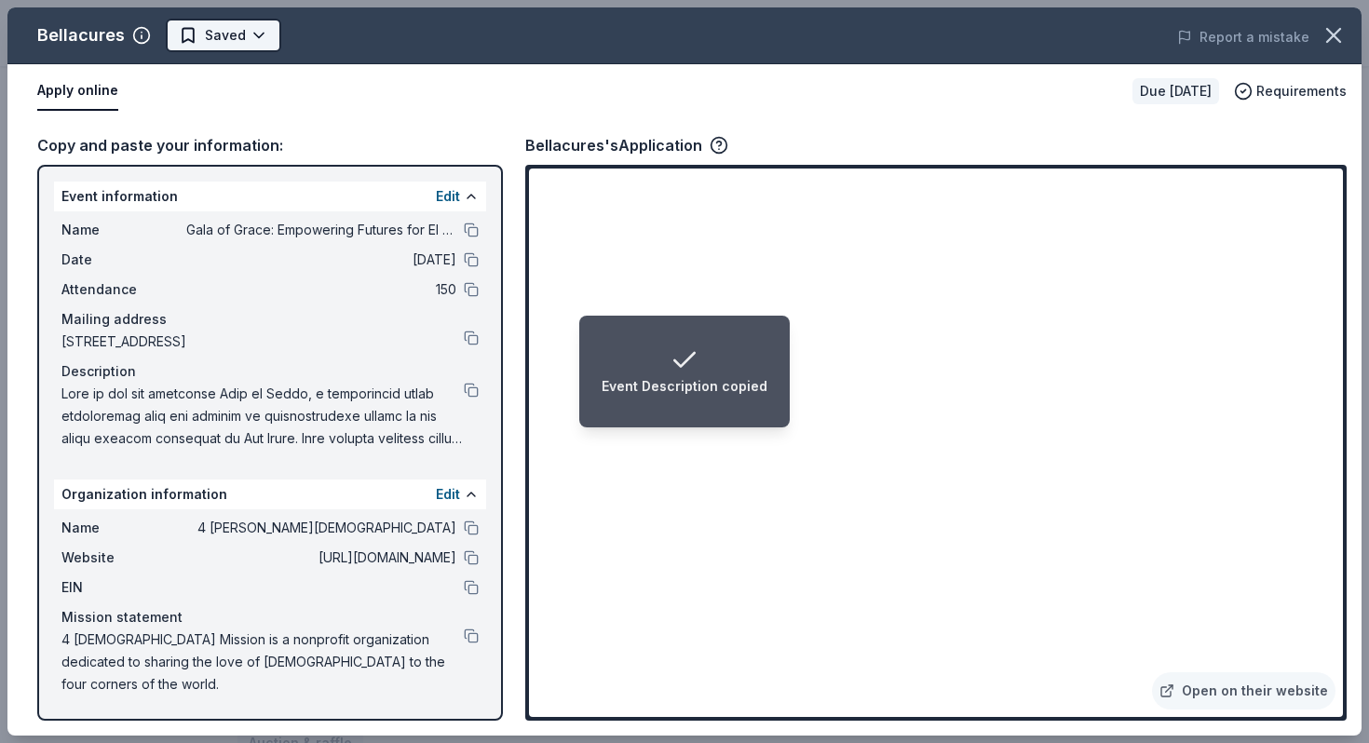
scroll to position [0, 0]
click at [237, 36] on html "Event Description copied Gala of Grace: Empowering Futures for El Porvenir Pro …" at bounding box center [684, 371] width 1369 height 743
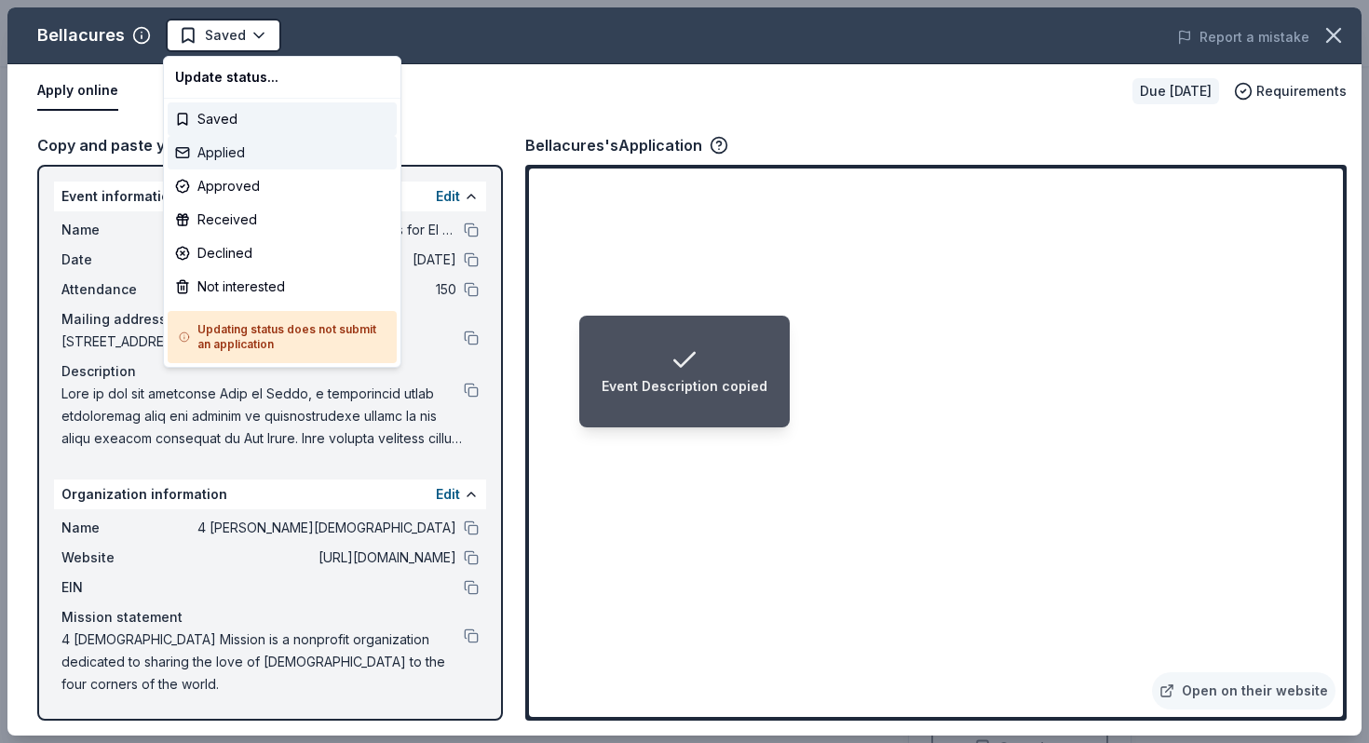
click at [247, 152] on div "Applied" at bounding box center [282, 153] width 229 height 34
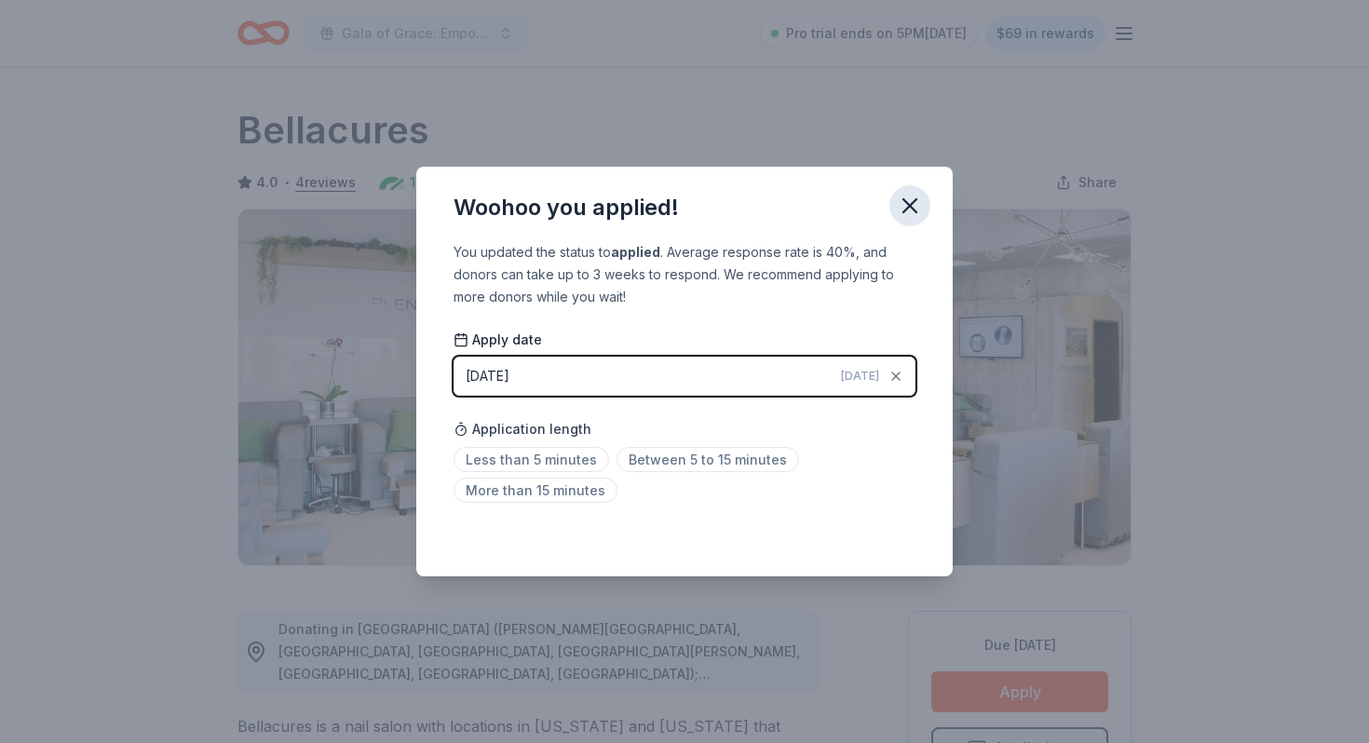
click at [900, 196] on icon "button" at bounding box center [910, 206] width 26 height 26
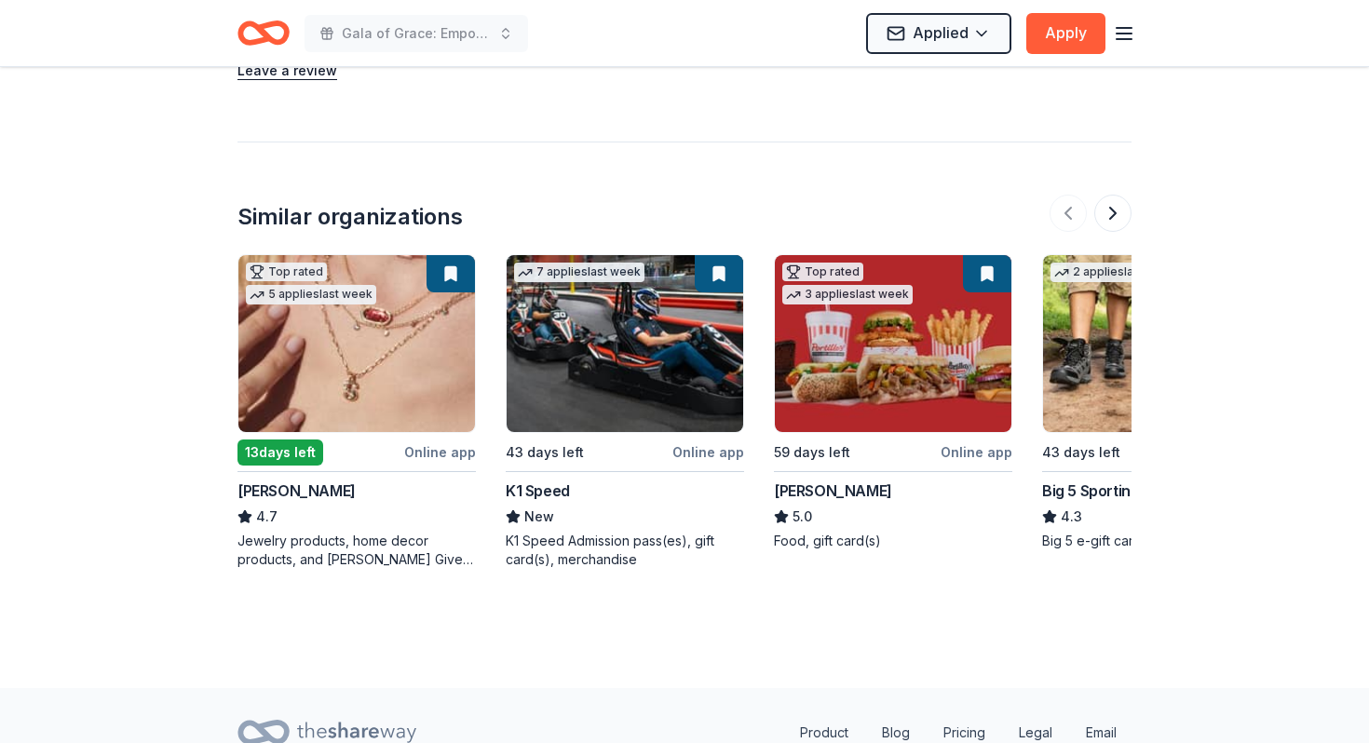
scroll to position [2095, 0]
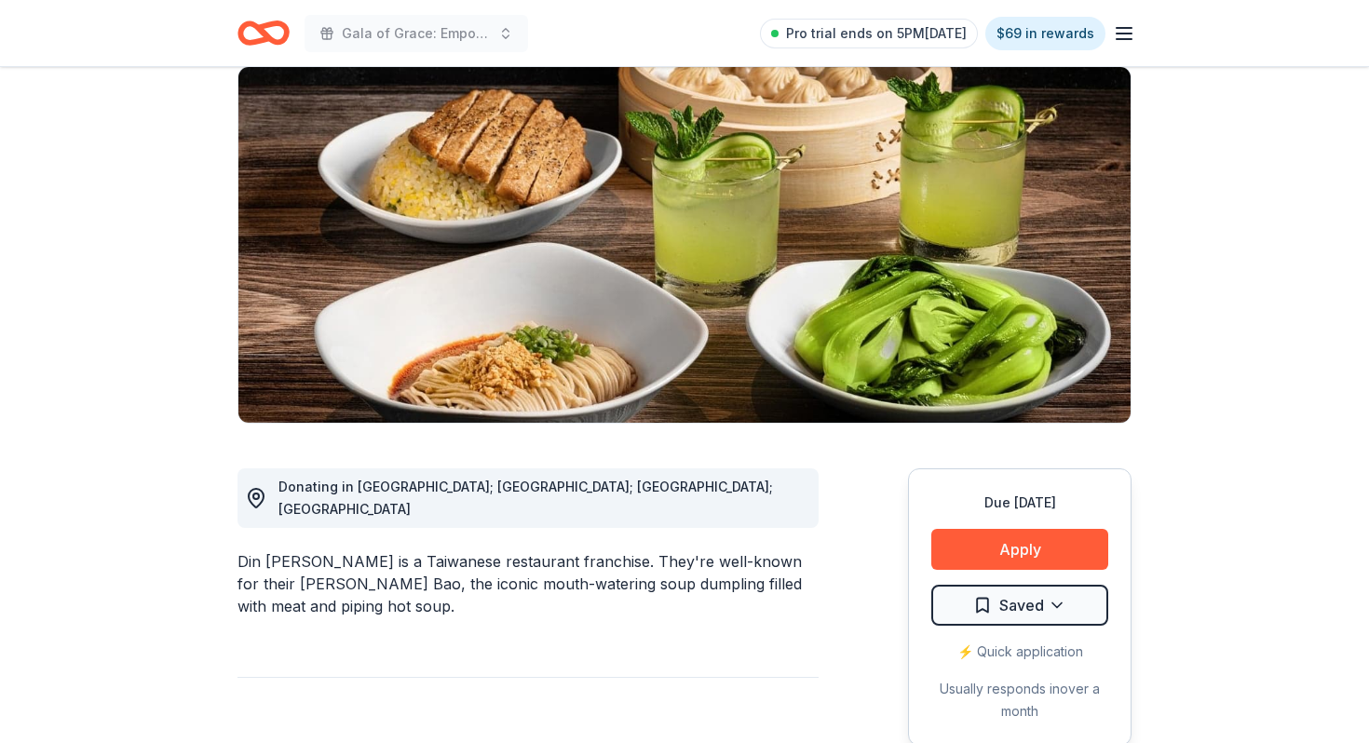
scroll to position [179, 0]
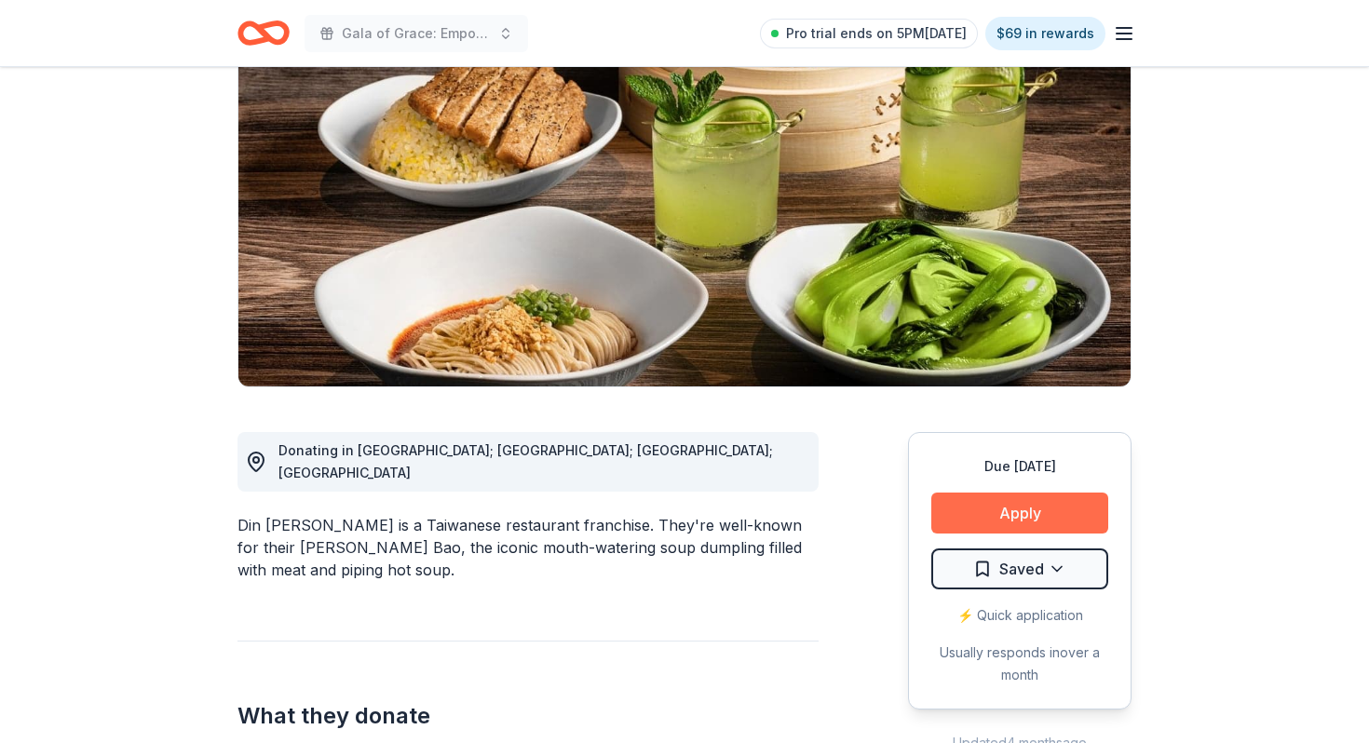
click at [1030, 515] on button "Apply" at bounding box center [1019, 513] width 177 height 41
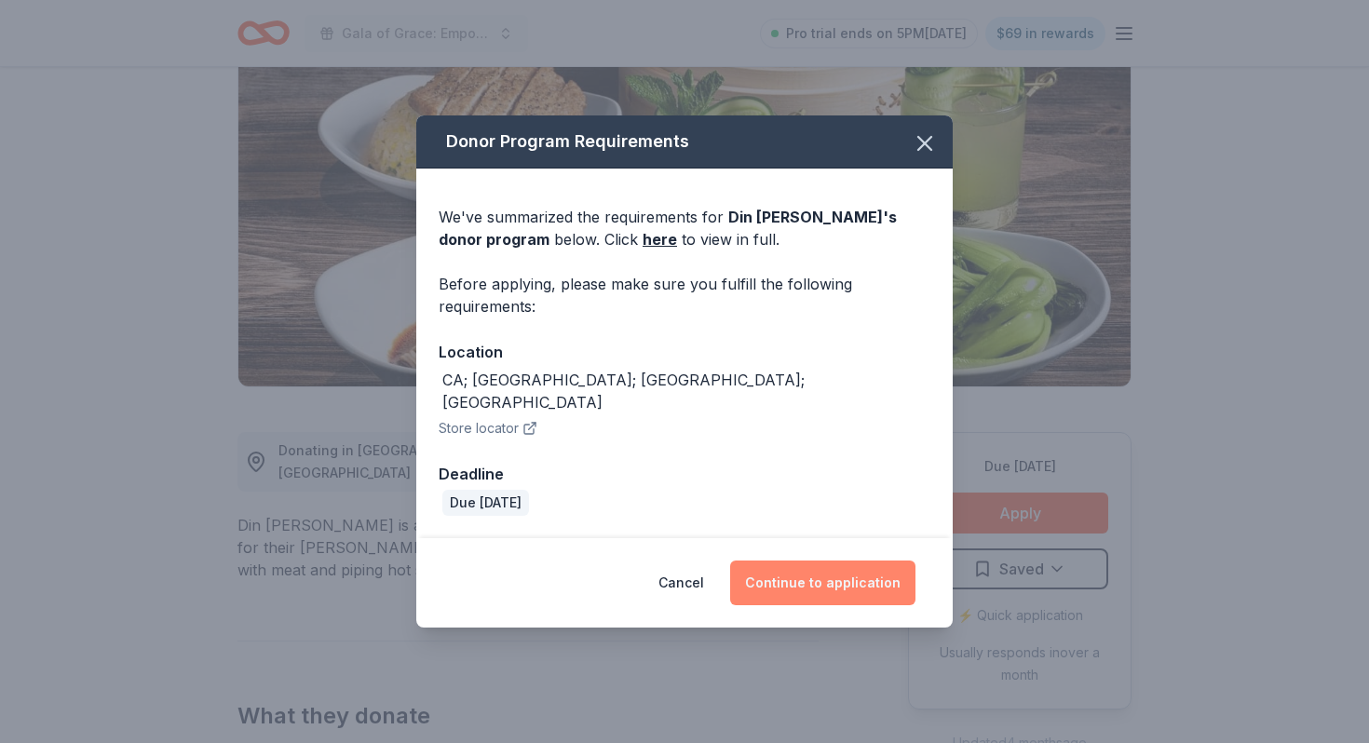
click at [832, 561] on button "Continue to application" at bounding box center [822, 583] width 185 height 45
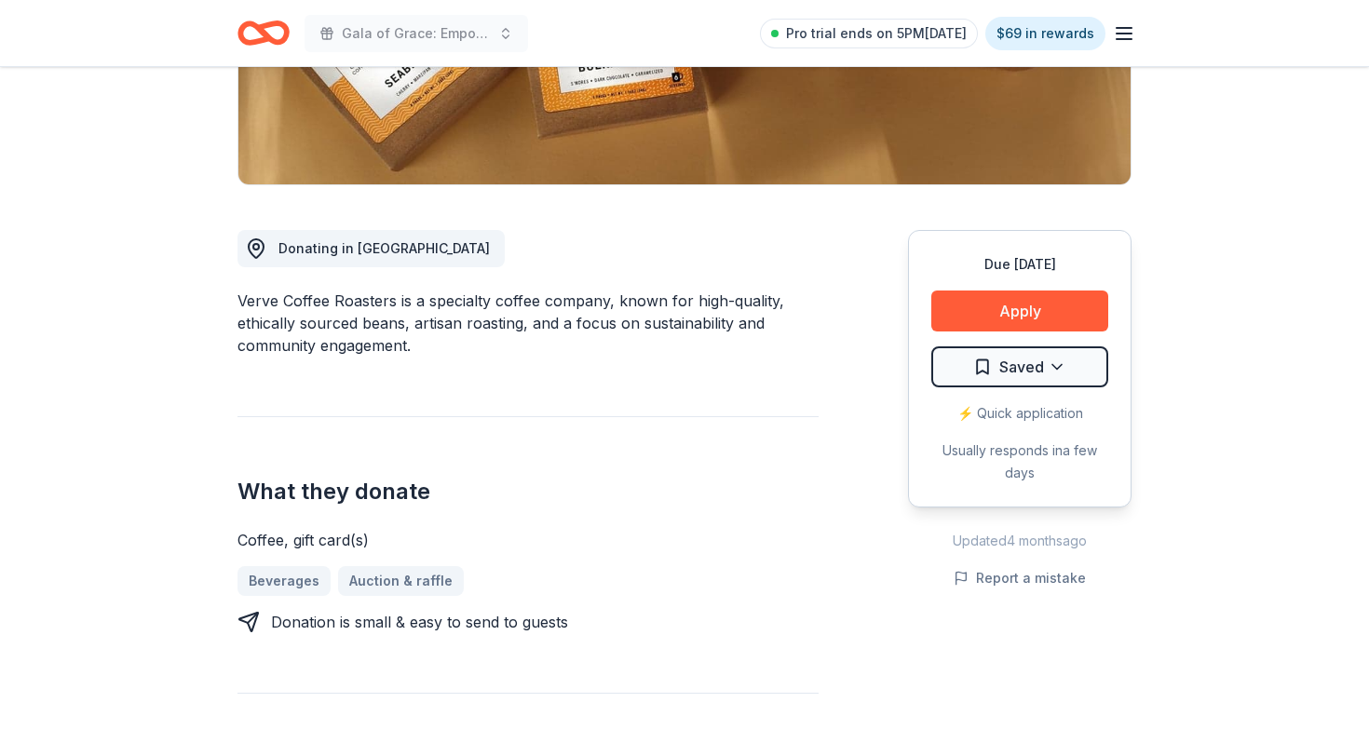
scroll to position [413, 0]
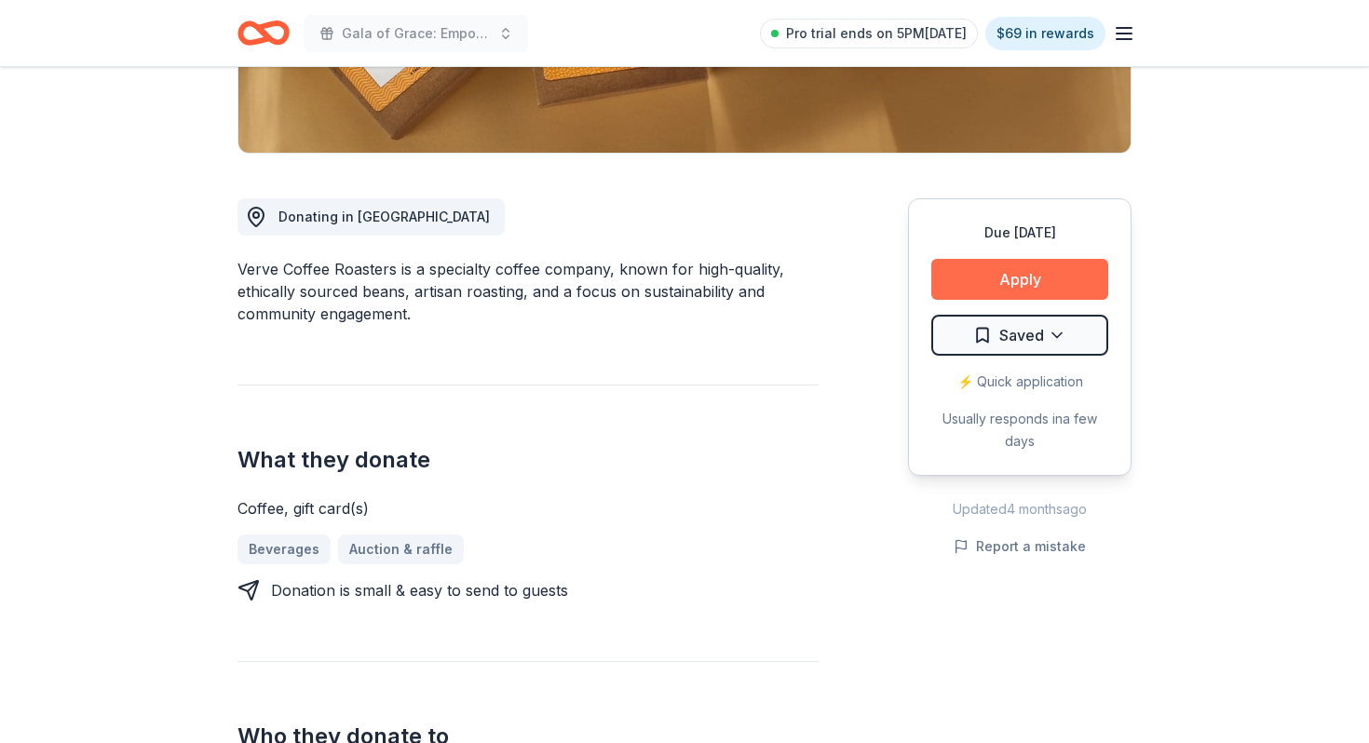
click at [985, 286] on button "Apply" at bounding box center [1019, 279] width 177 height 41
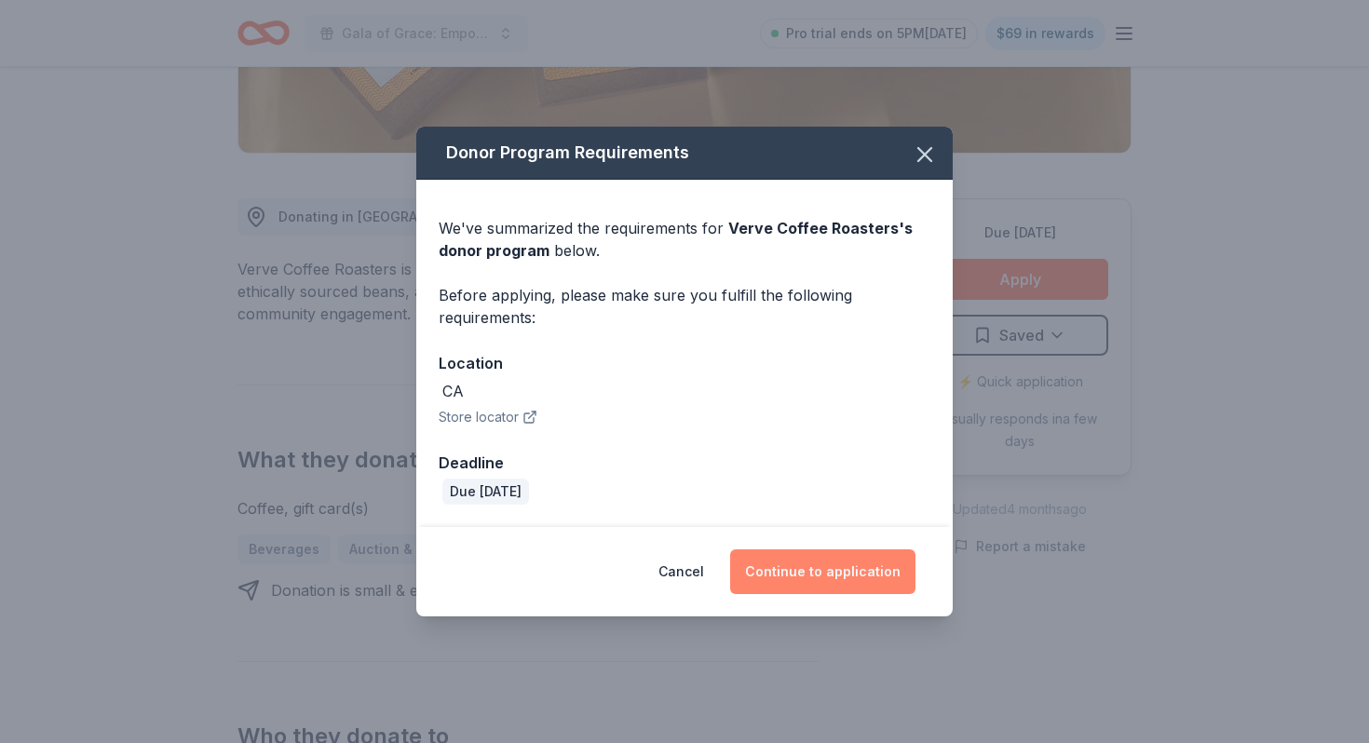
click at [865, 569] on button "Continue to application" at bounding box center [822, 572] width 185 height 45
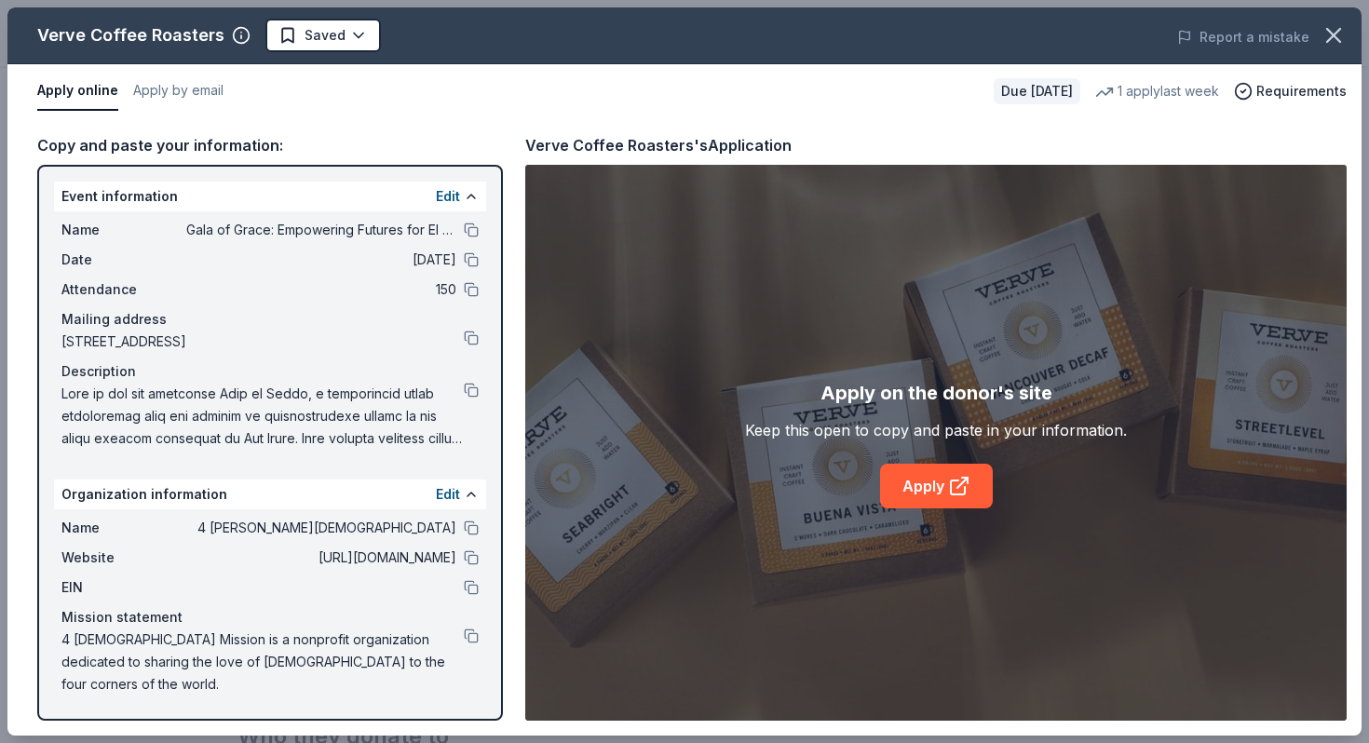
click at [908, 458] on div "Apply on the donor's site Keep this open to copy and paste in your information.…" at bounding box center [936, 443] width 382 height 130
click at [908, 474] on link "Apply" at bounding box center [936, 486] width 113 height 45
click at [201, 84] on button "Apply by email" at bounding box center [178, 91] width 90 height 39
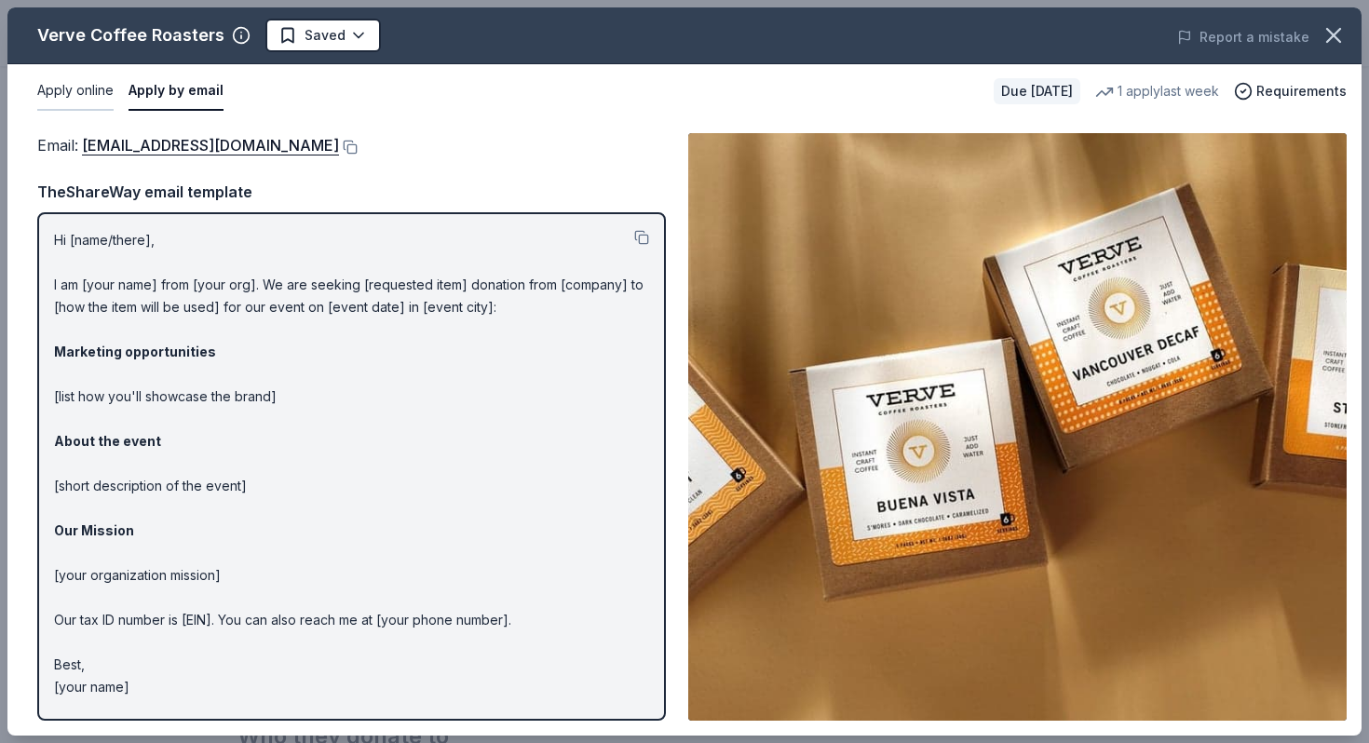
click at [72, 86] on button "Apply online" at bounding box center [75, 91] width 76 height 39
